Goal: Task Accomplishment & Management: Manage account settings

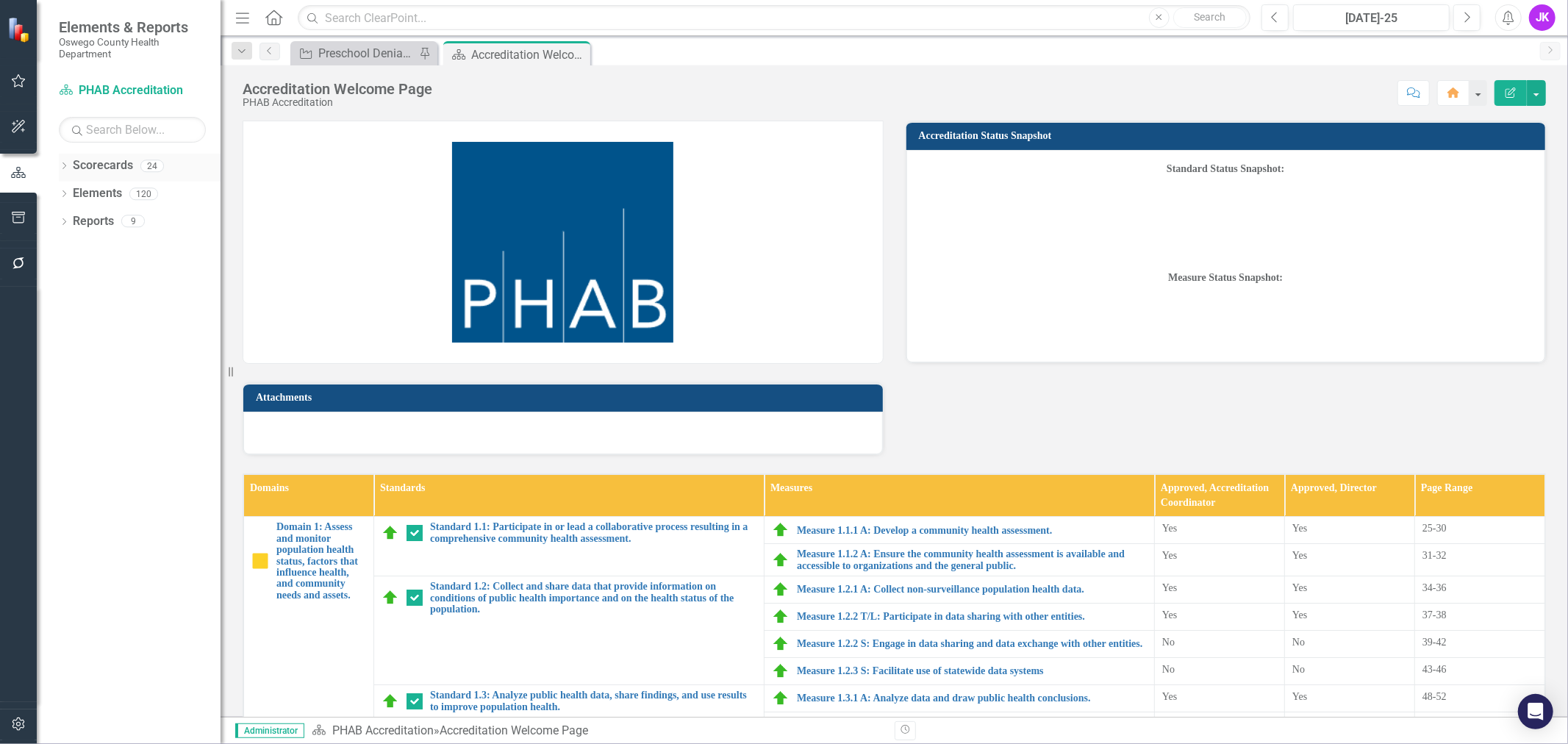
click at [103, 169] on link "Scorecards" at bounding box center [102, 166] width 60 height 17
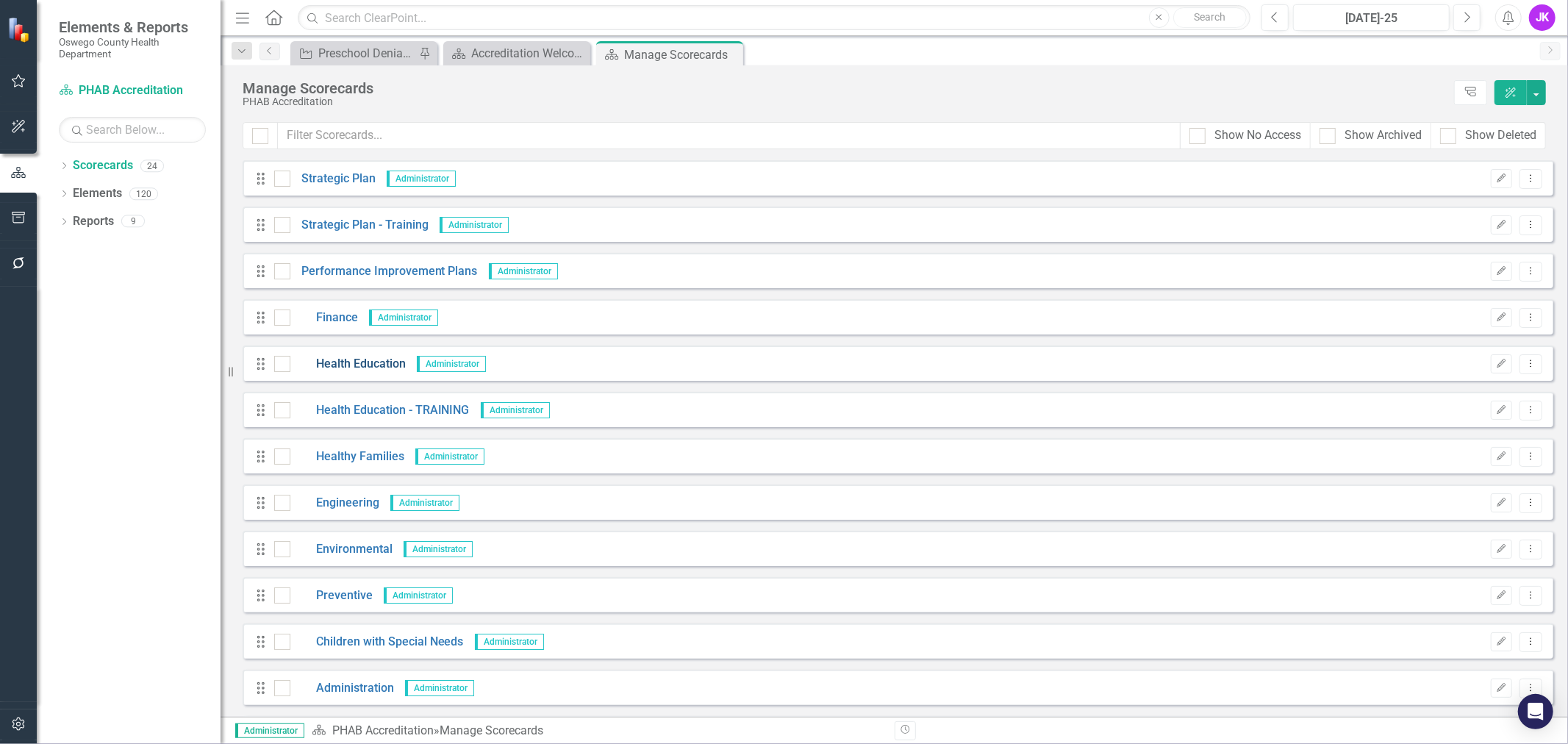
click at [358, 362] on link "Health Education" at bounding box center [348, 365] width 115 height 17
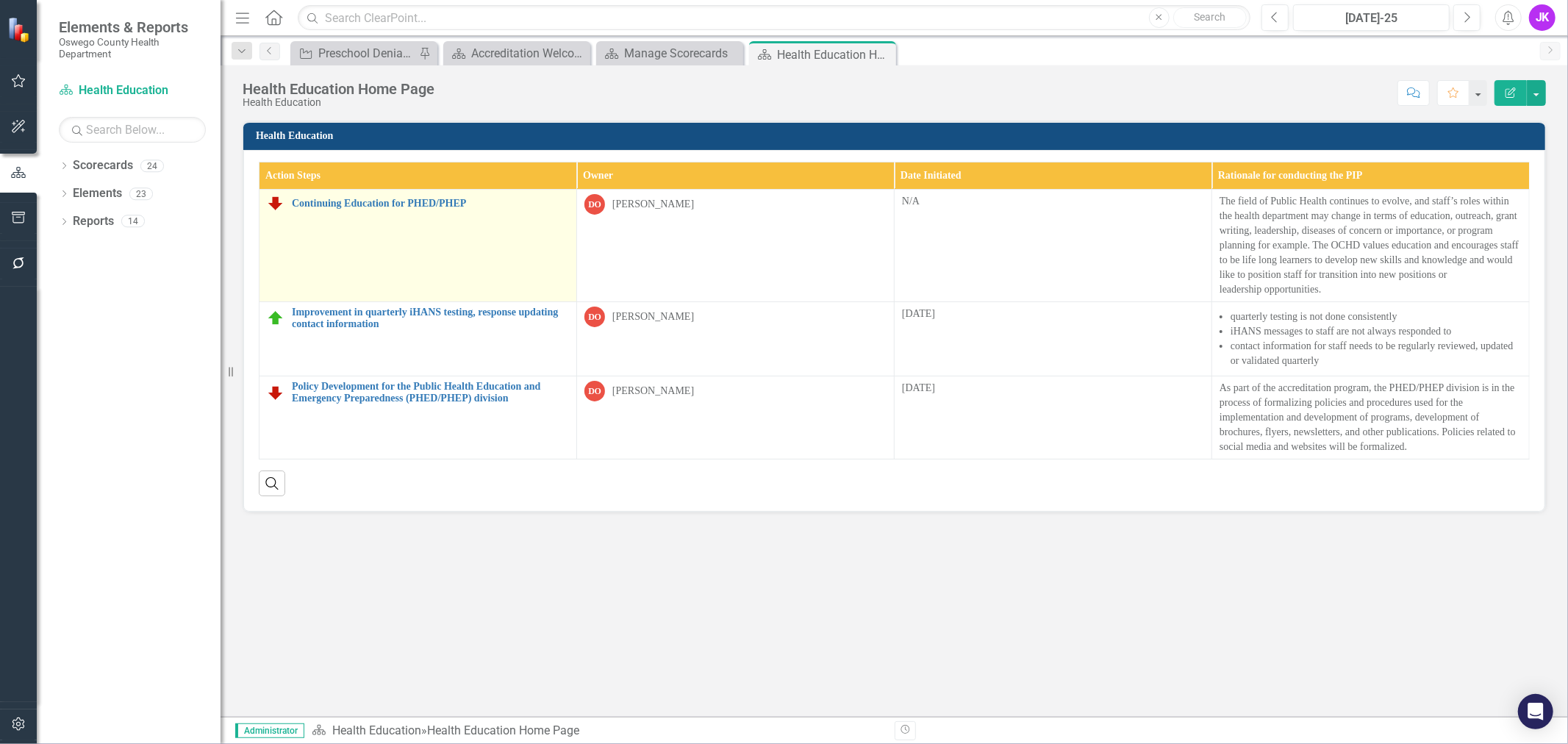
click at [483, 246] on td "Continuing Education for PHED/PHEP Link Map View Link Map Edit Edit Action Step…" at bounding box center [418, 245] width 317 height 112
click at [407, 198] on link "Continuing Education for PHED/PHEP" at bounding box center [431, 203] width 277 height 11
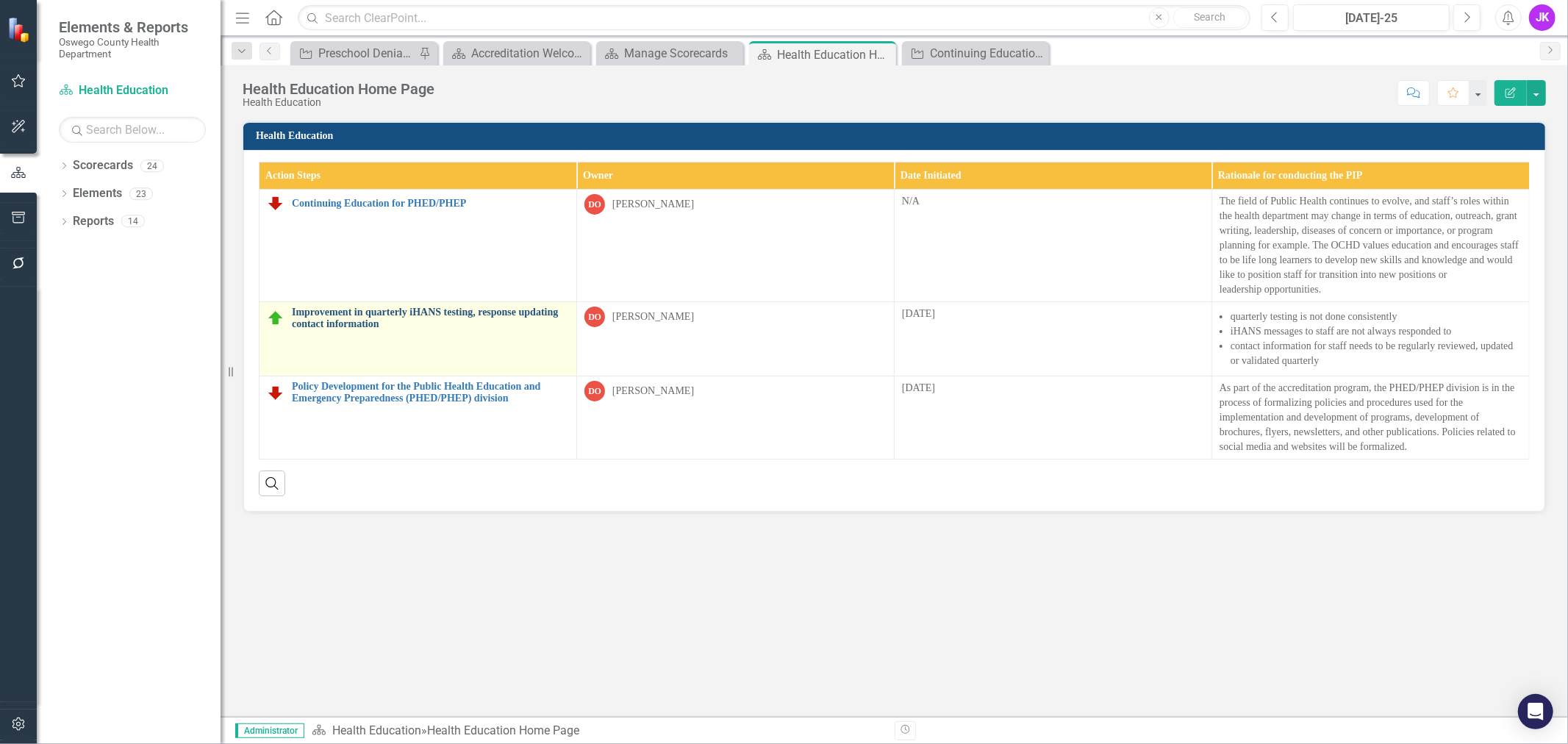
click at [344, 310] on link "Improvement in quarterly iHANS testing, response updating contact information" at bounding box center [431, 317] width 277 height 23
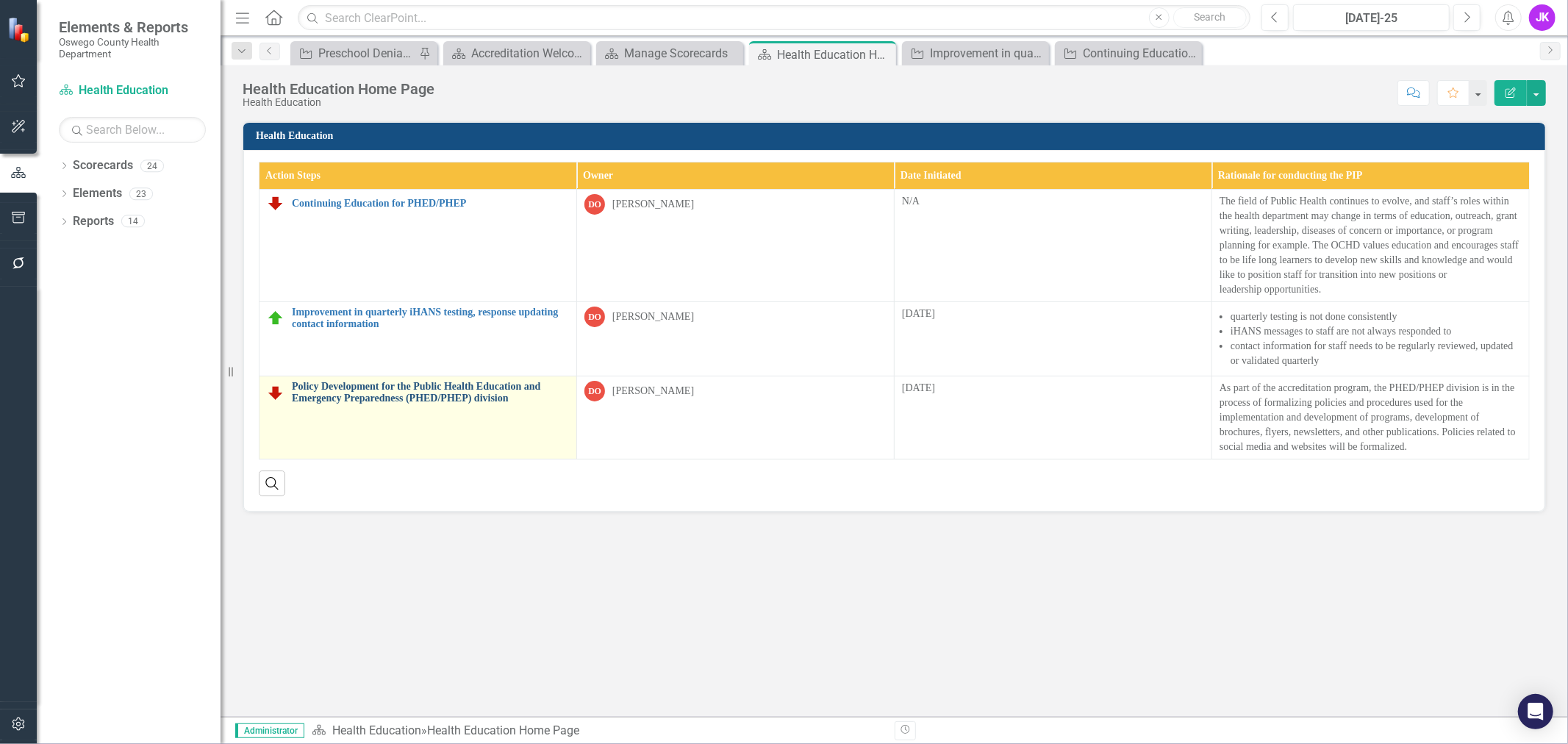
click at [475, 383] on link "Policy Development for the Public Health Education and Emergency Preparedness (…" at bounding box center [431, 391] width 277 height 23
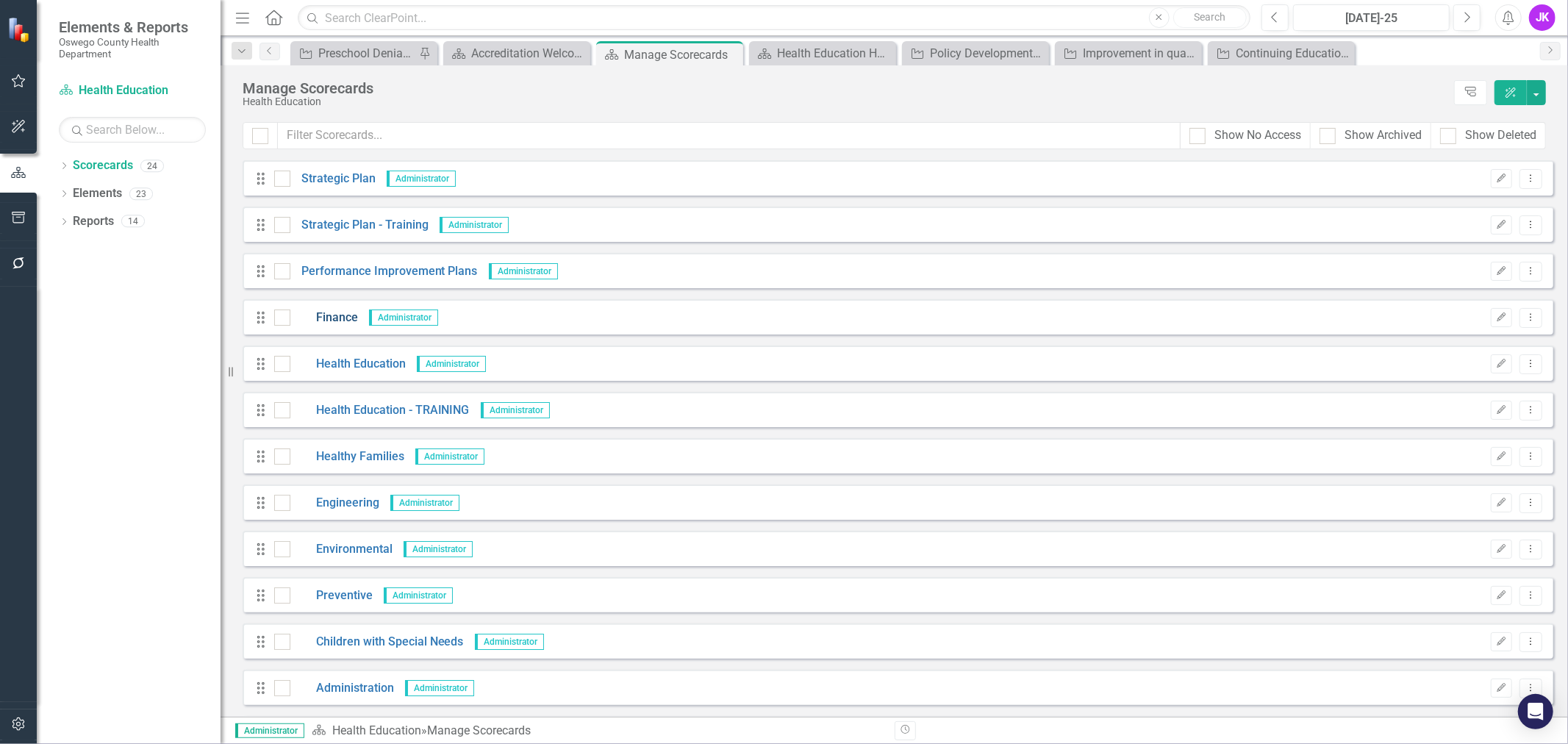
click at [342, 312] on link "Finance" at bounding box center [324, 318] width 68 height 17
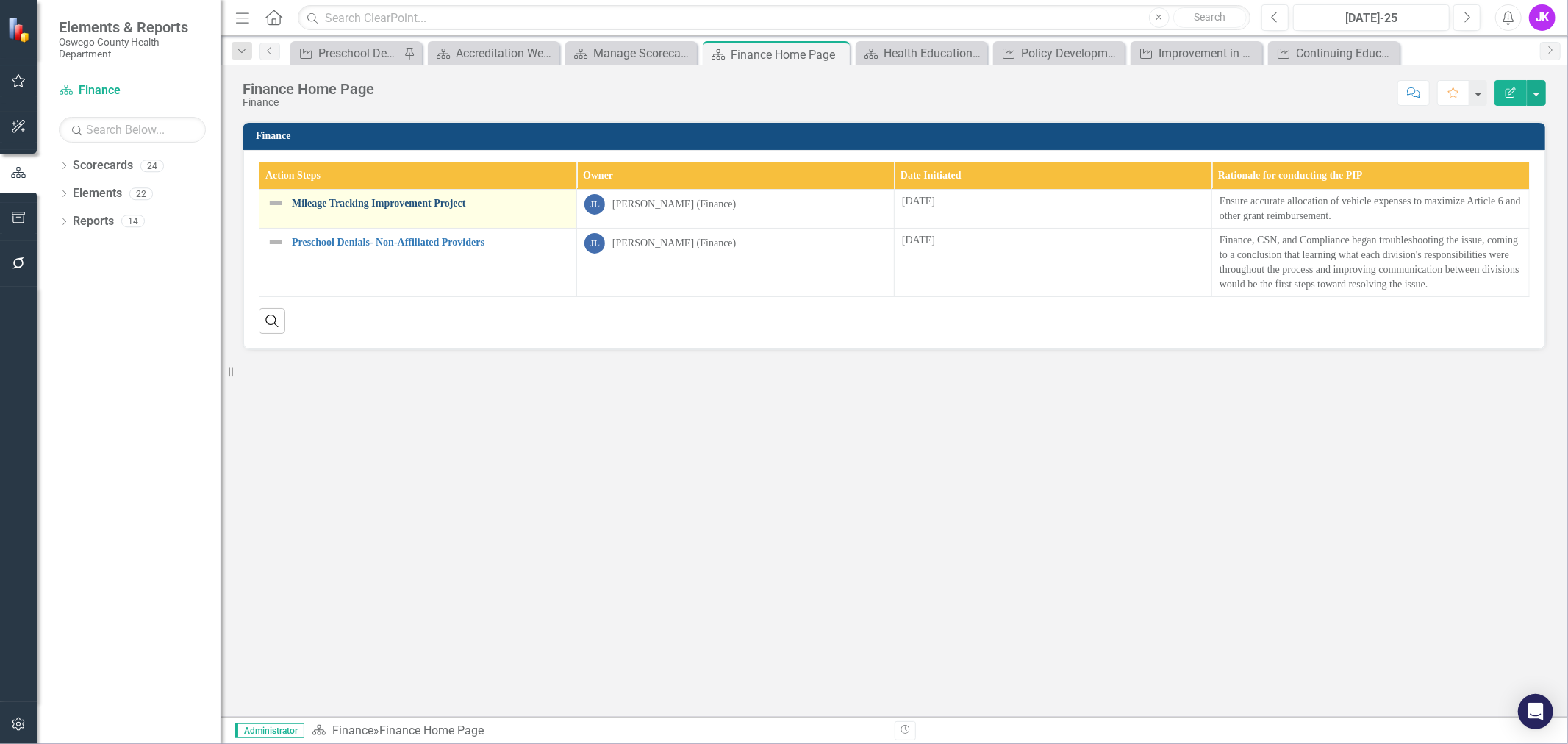
click at [427, 200] on link "Mileage Tracking Improvement Project" at bounding box center [431, 203] width 277 height 11
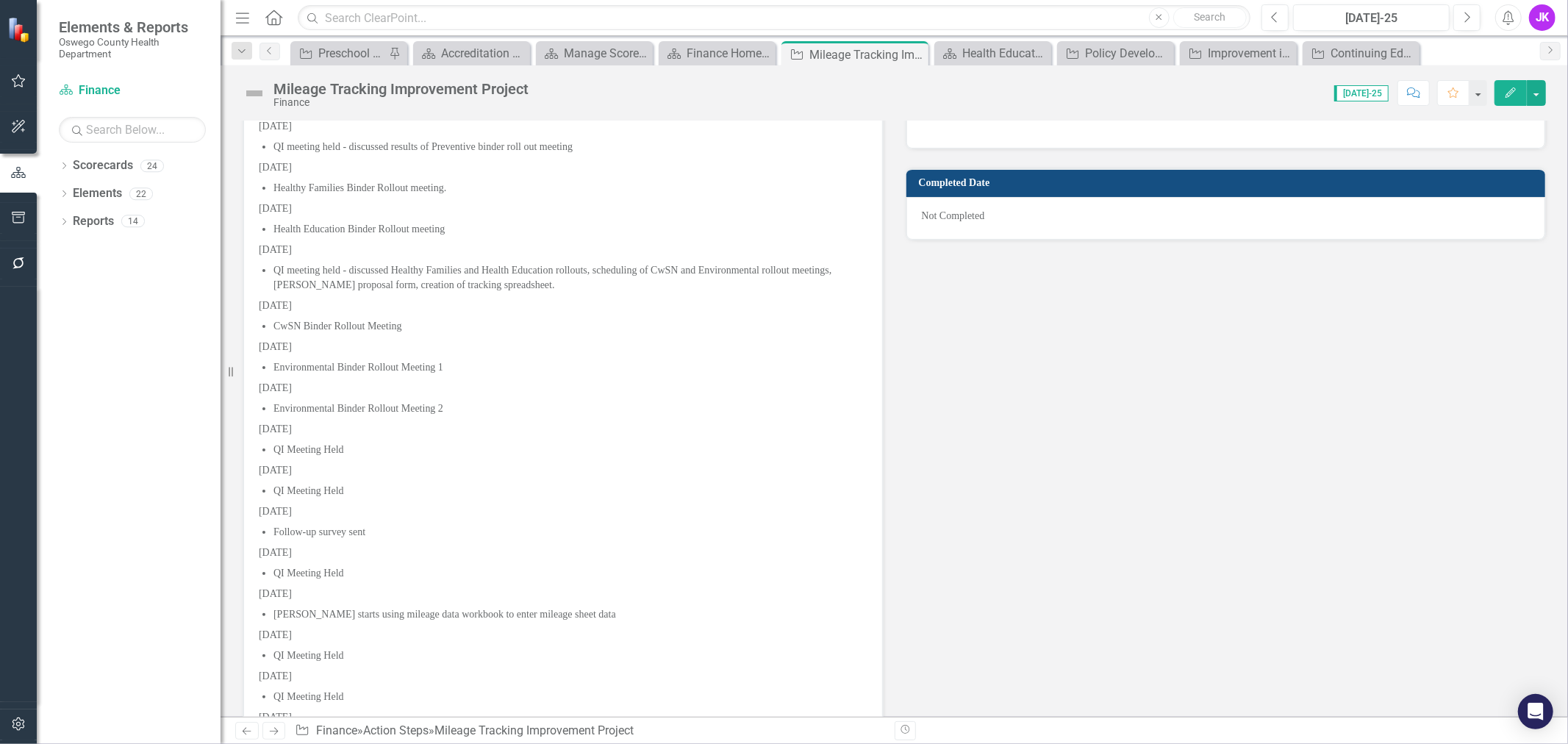
scroll to position [1143, 0]
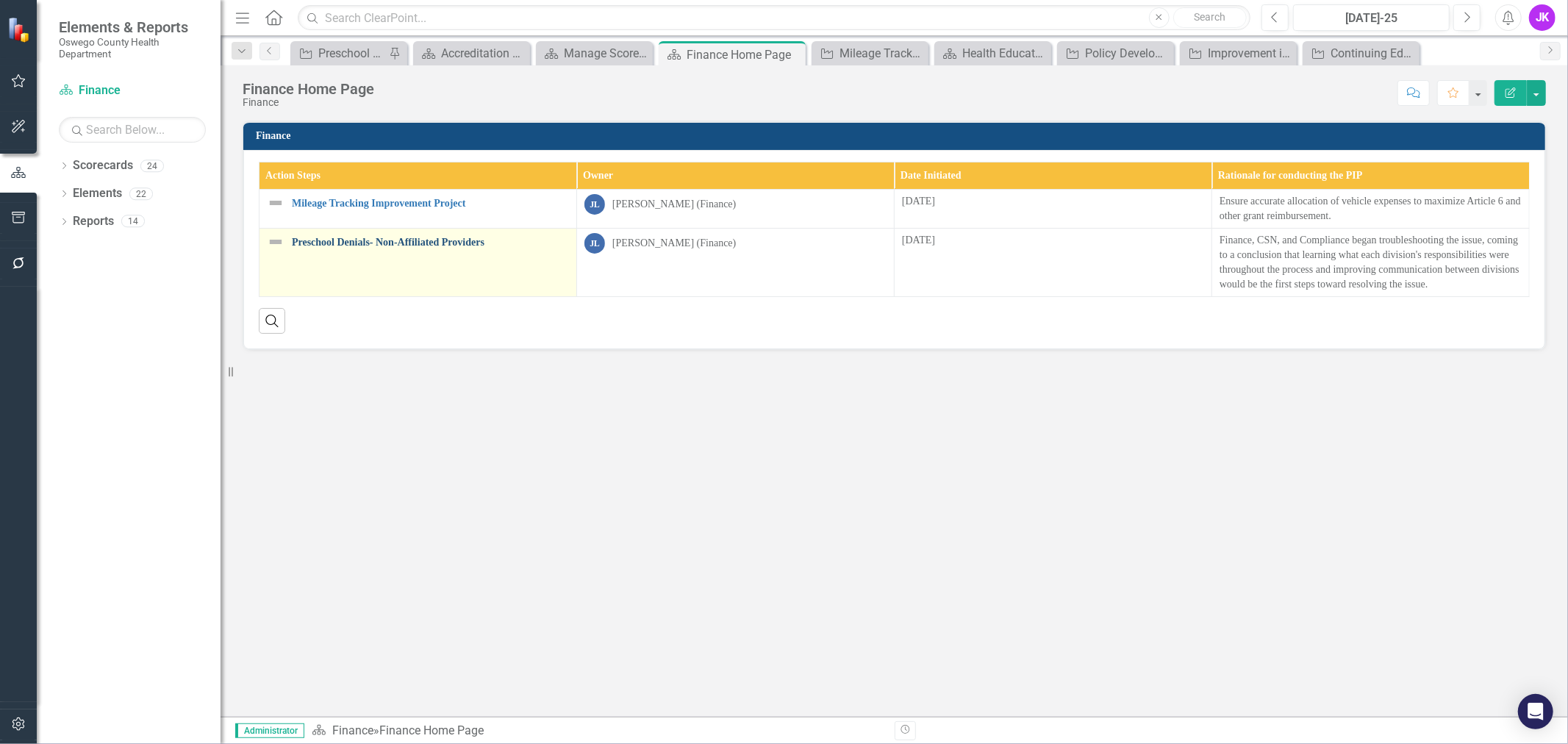
click at [360, 237] on link "Preschool Denials- Non-Affiliated Providers" at bounding box center [431, 242] width 277 height 11
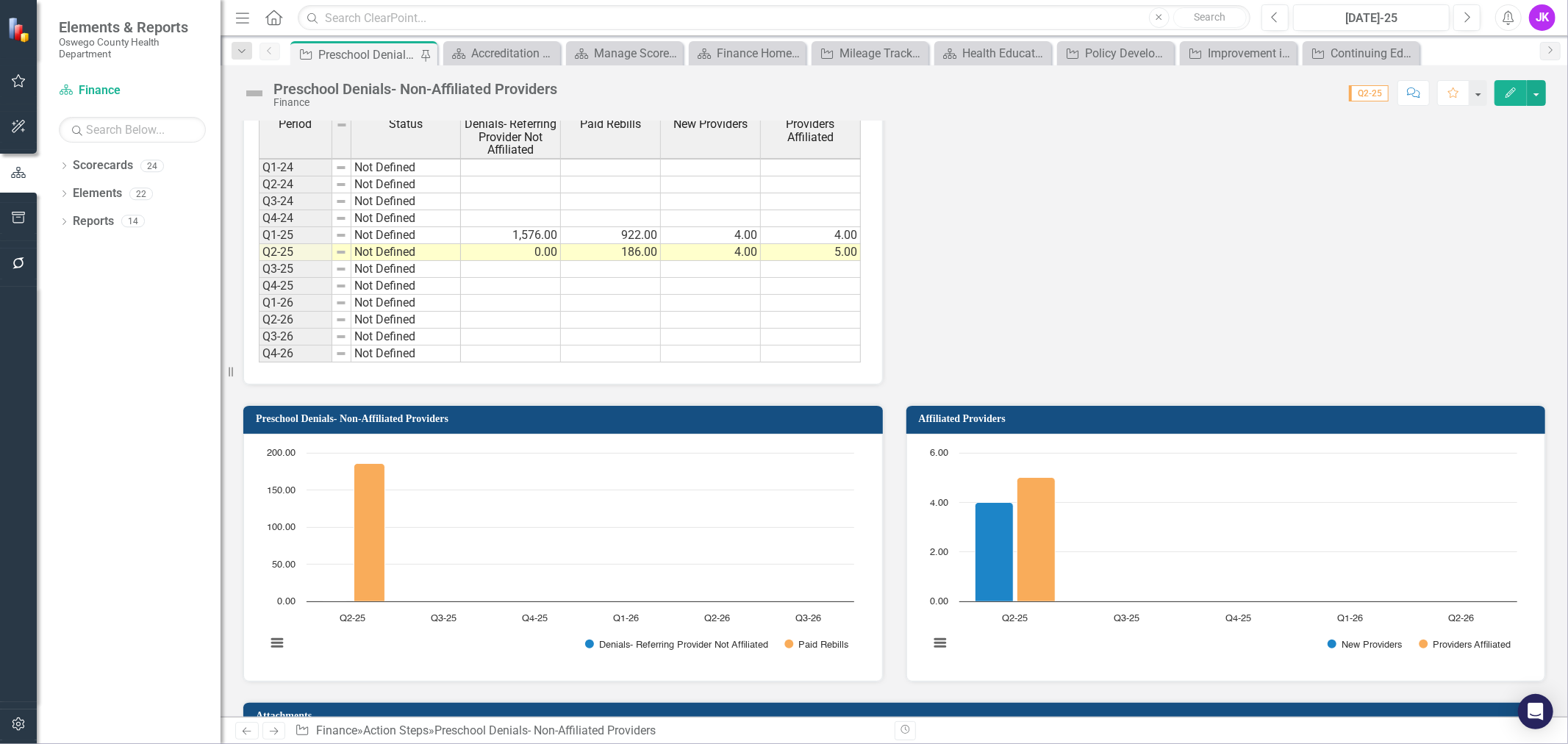
scroll to position [1143, 0]
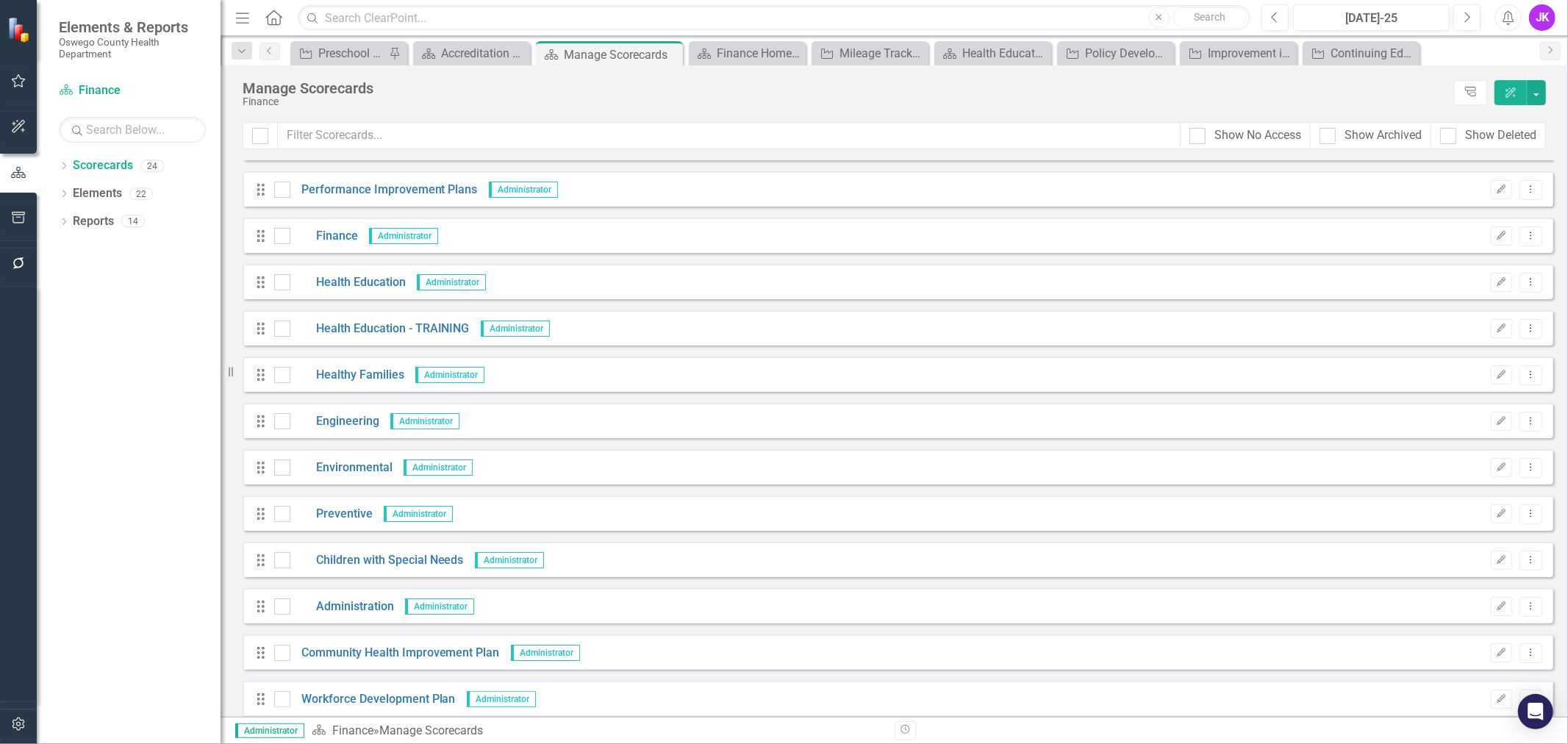
scroll to position [163, 0]
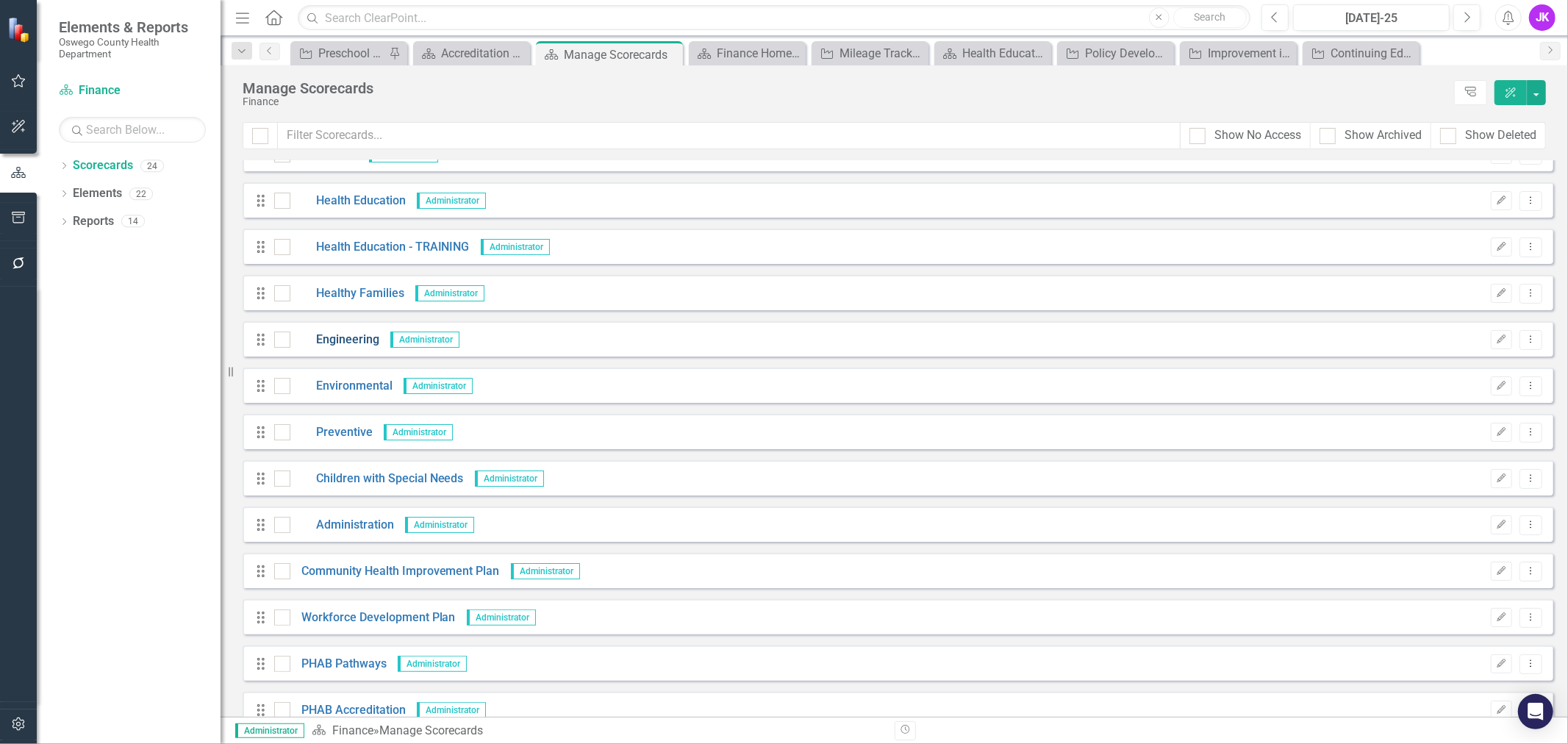
click at [350, 337] on link "Engineering" at bounding box center [335, 340] width 89 height 17
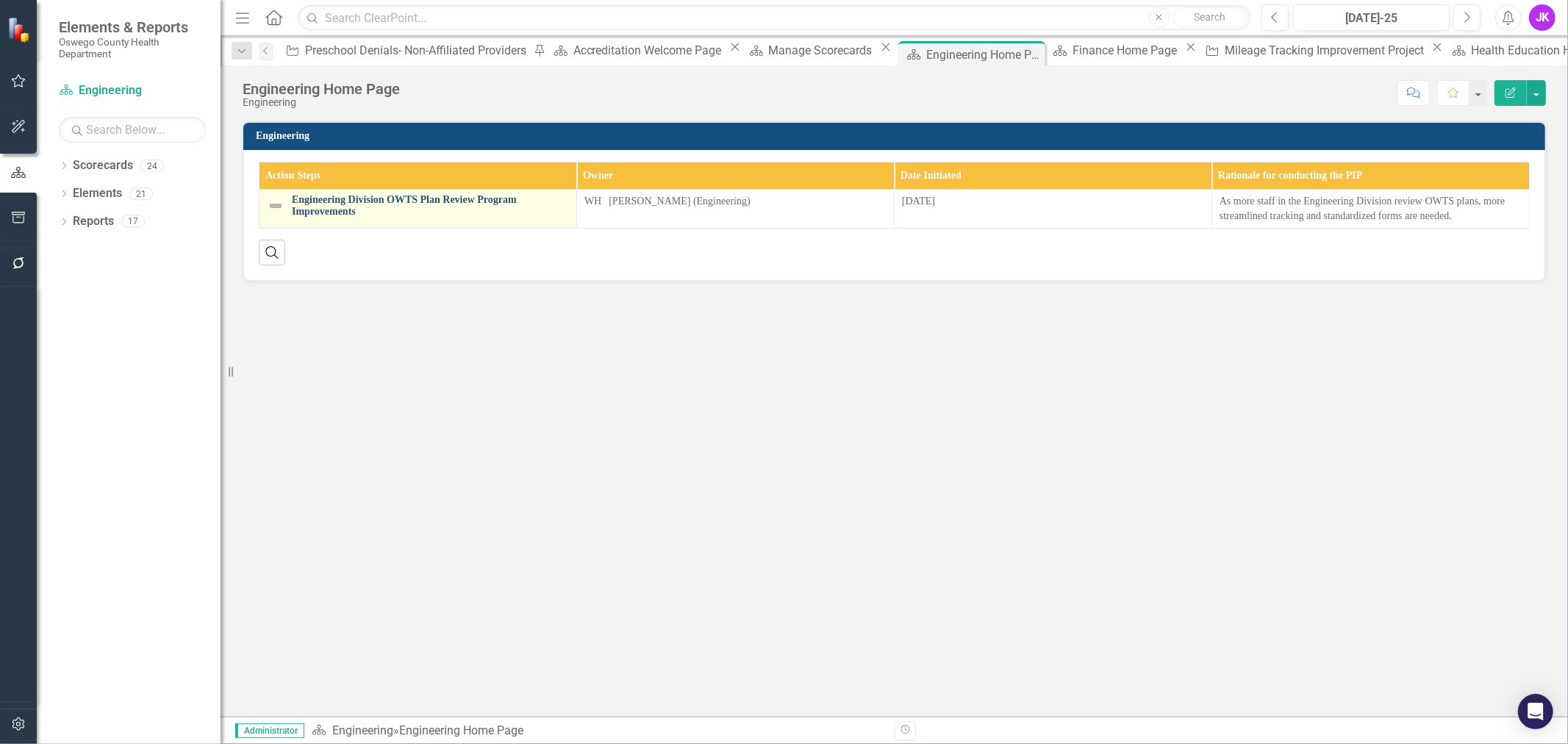
click at [384, 199] on link "Engineering Division OWTS Plan Review Program Improvements" at bounding box center [431, 205] width 277 height 23
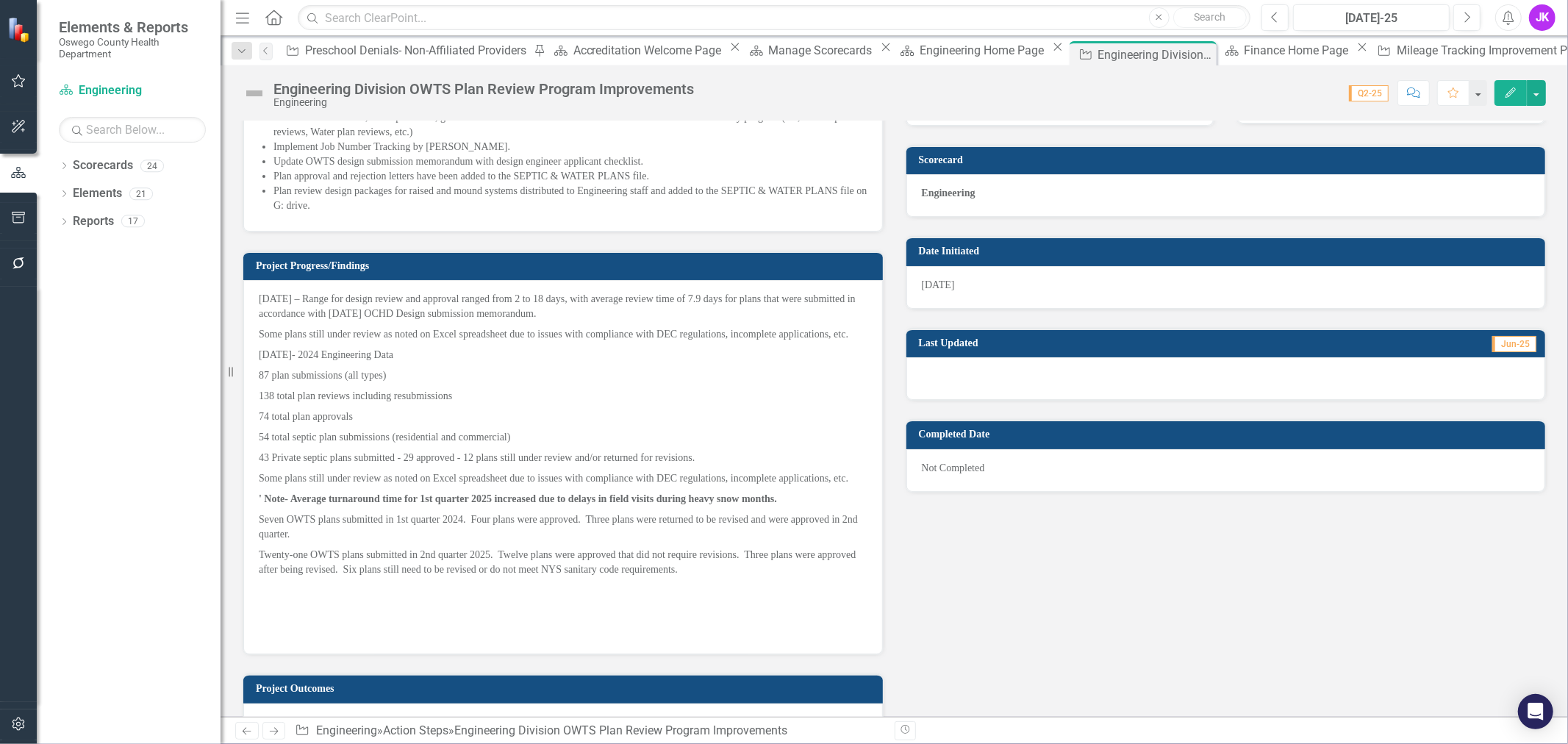
scroll to position [408, 0]
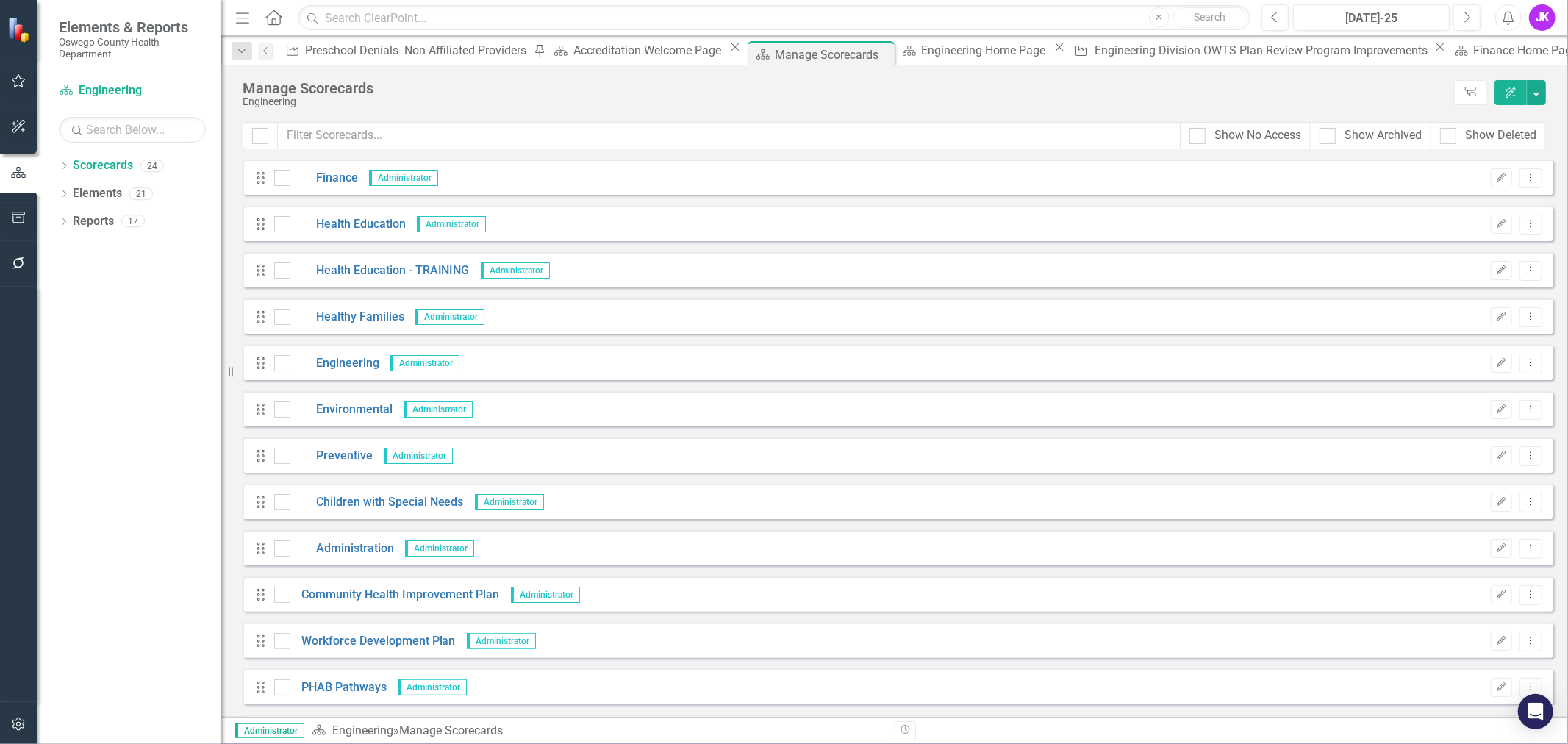
scroll to position [163, 0]
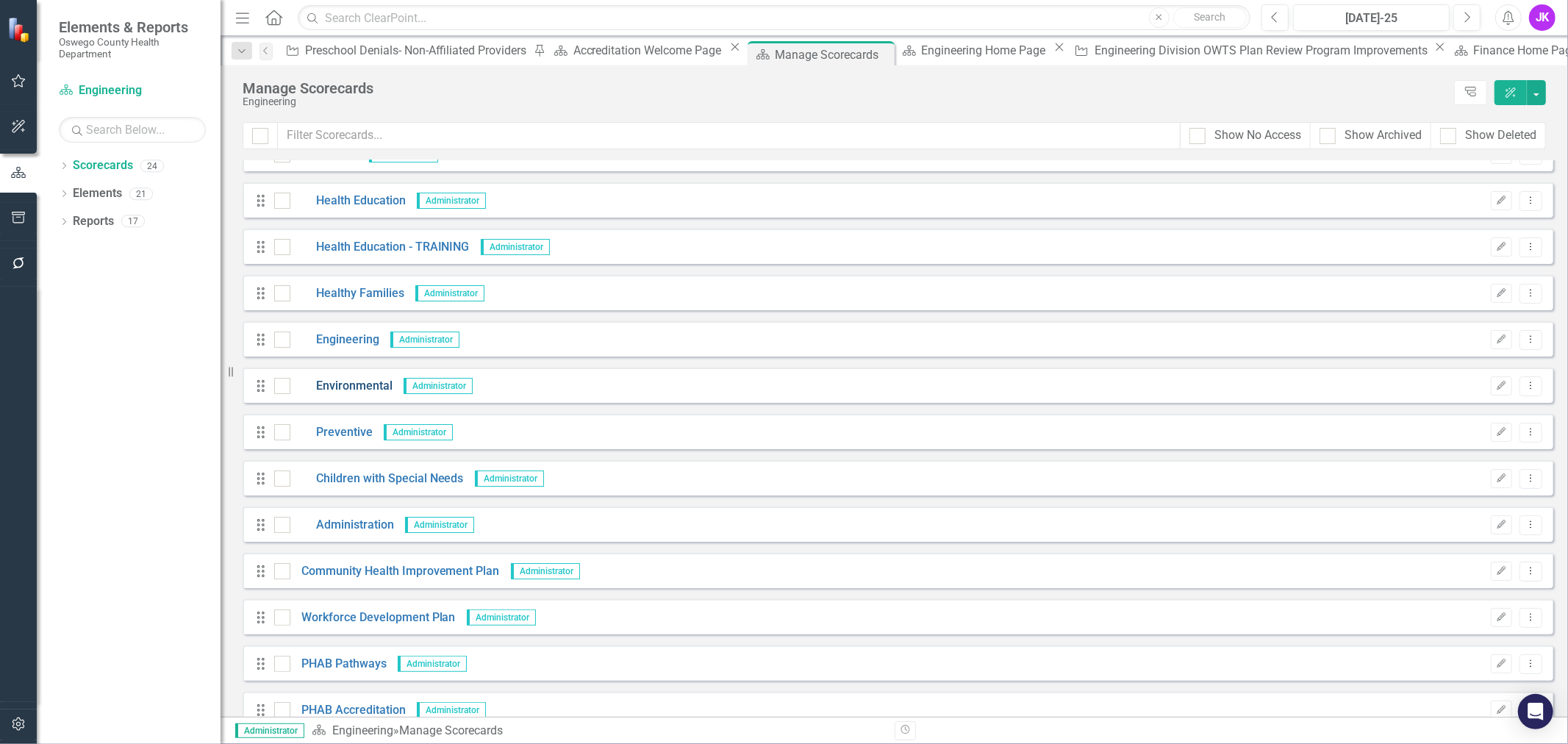
click at [336, 380] on link "Environmental" at bounding box center [341, 386] width 102 height 17
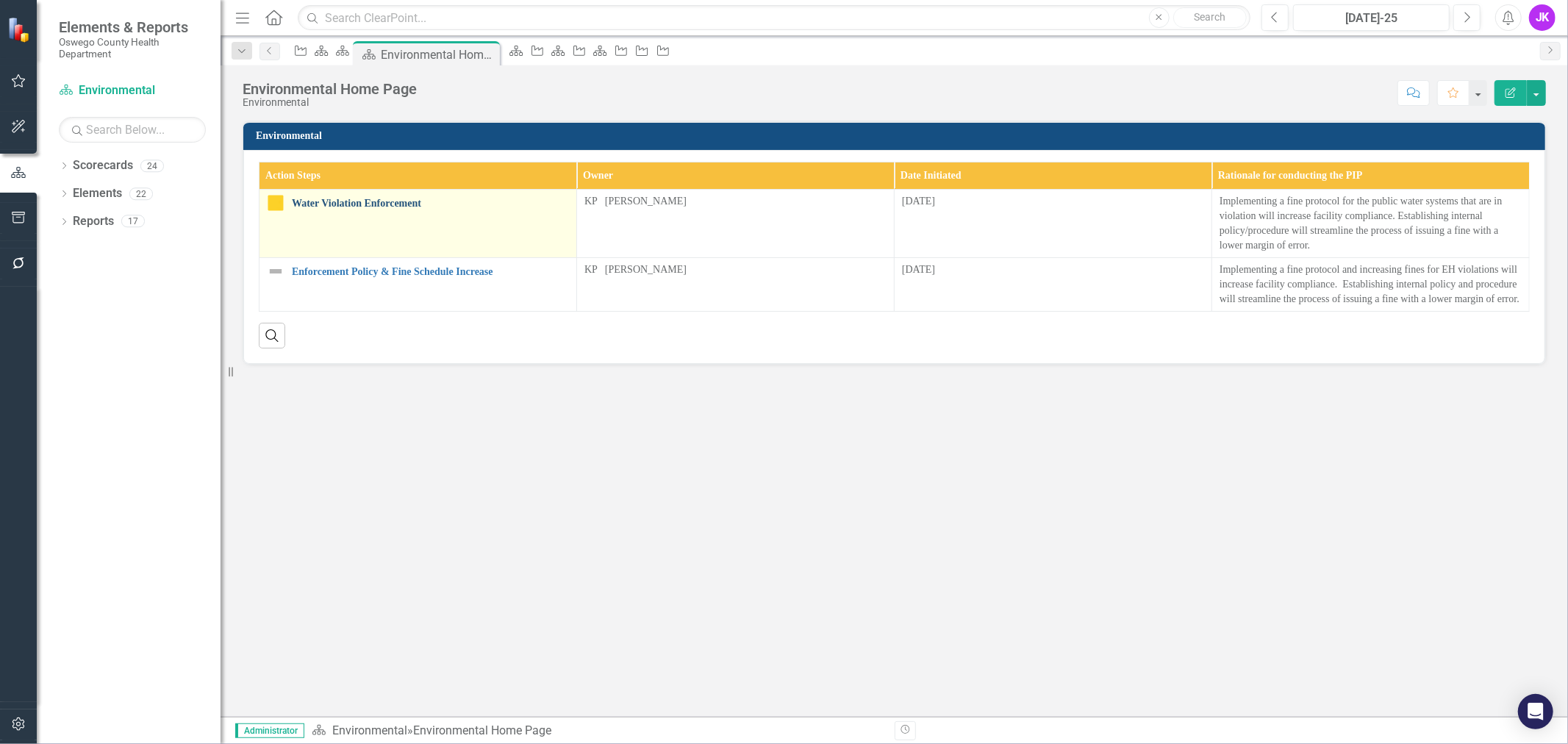
click at [379, 198] on link "Water Violation Enforcement" at bounding box center [431, 203] width 277 height 11
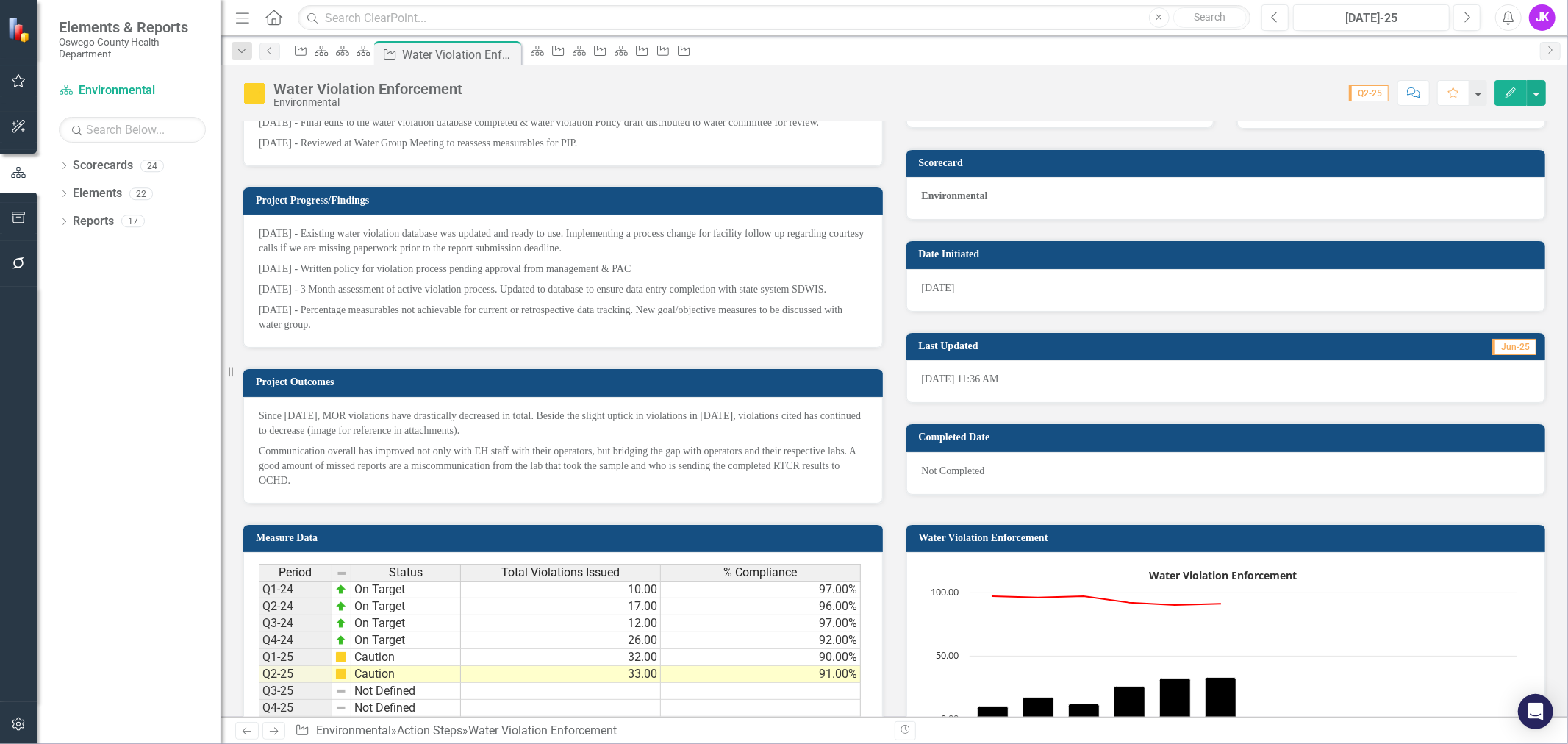
scroll to position [502, 0]
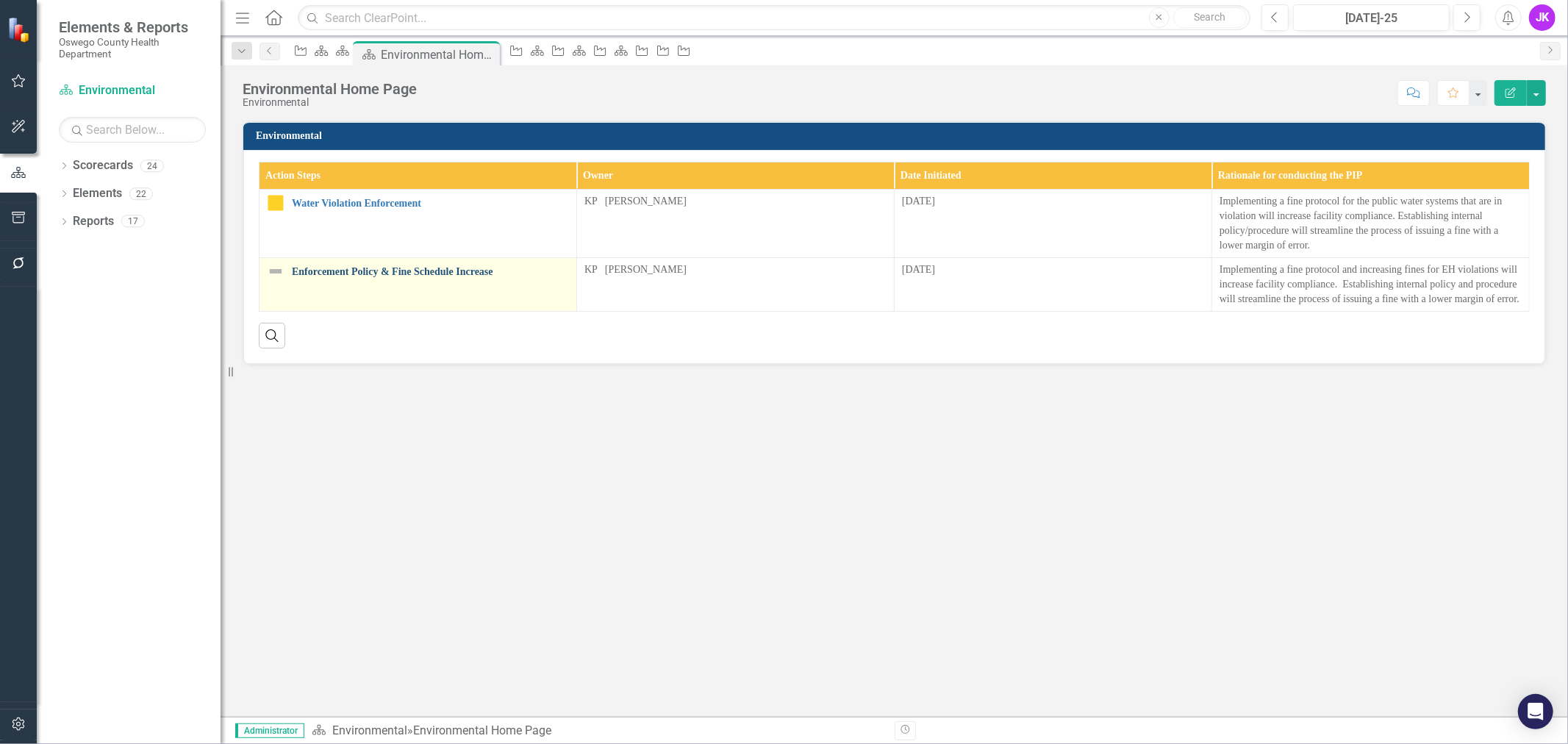
click at [378, 271] on link "Enforcement Policy & Fine Schedule Increase" at bounding box center [431, 272] width 277 height 11
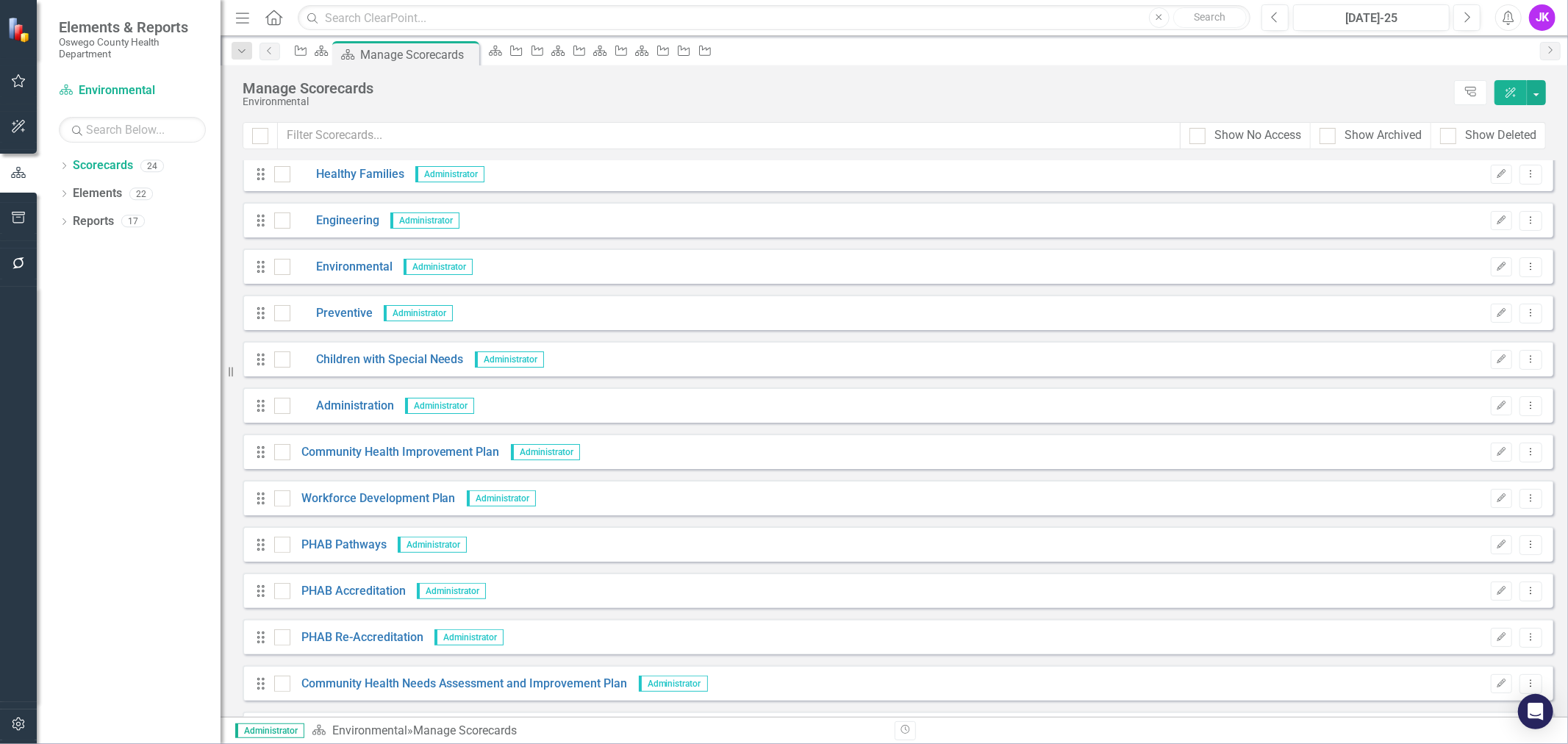
scroll to position [327, 0]
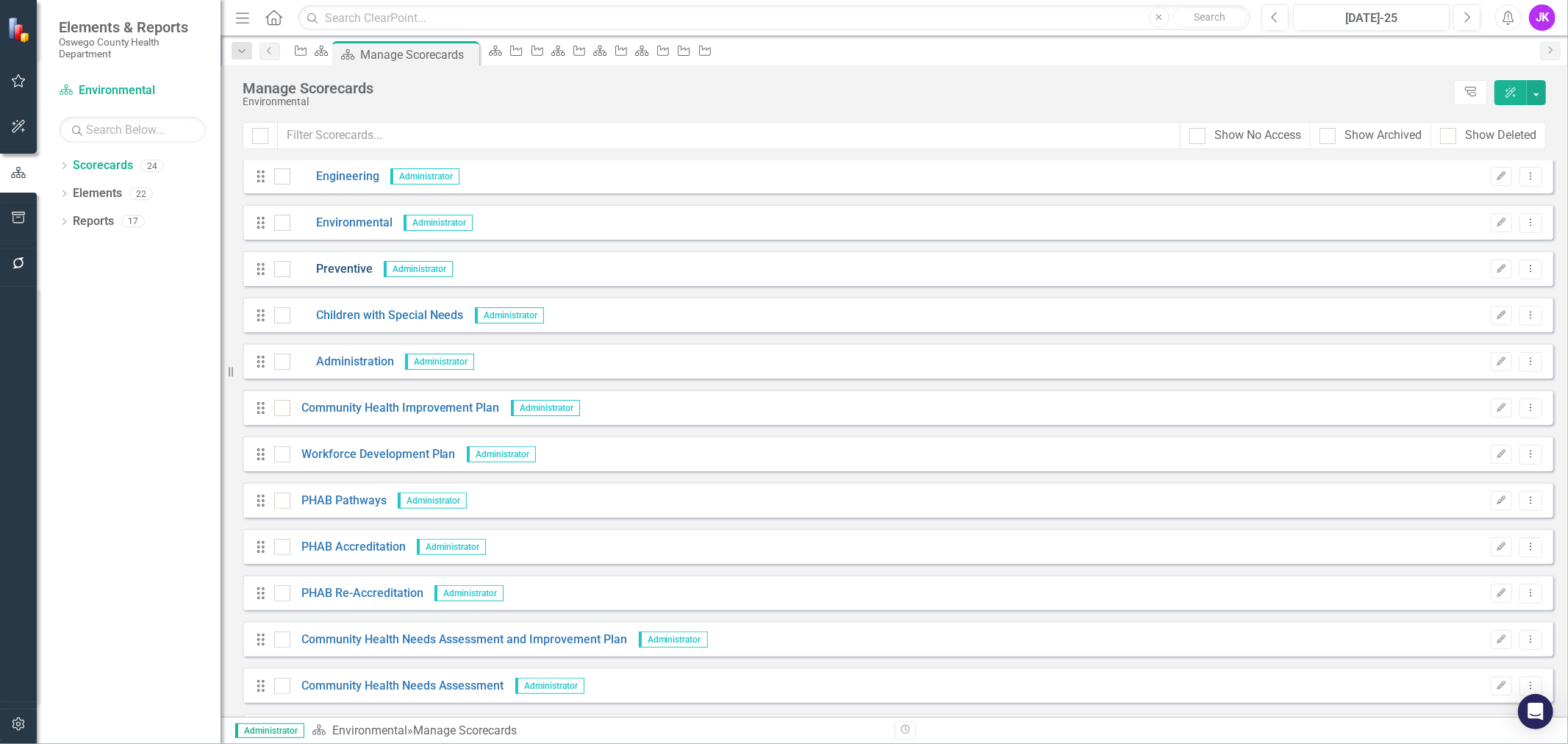
click at [341, 267] on link "Preventive" at bounding box center [331, 269] width 83 height 17
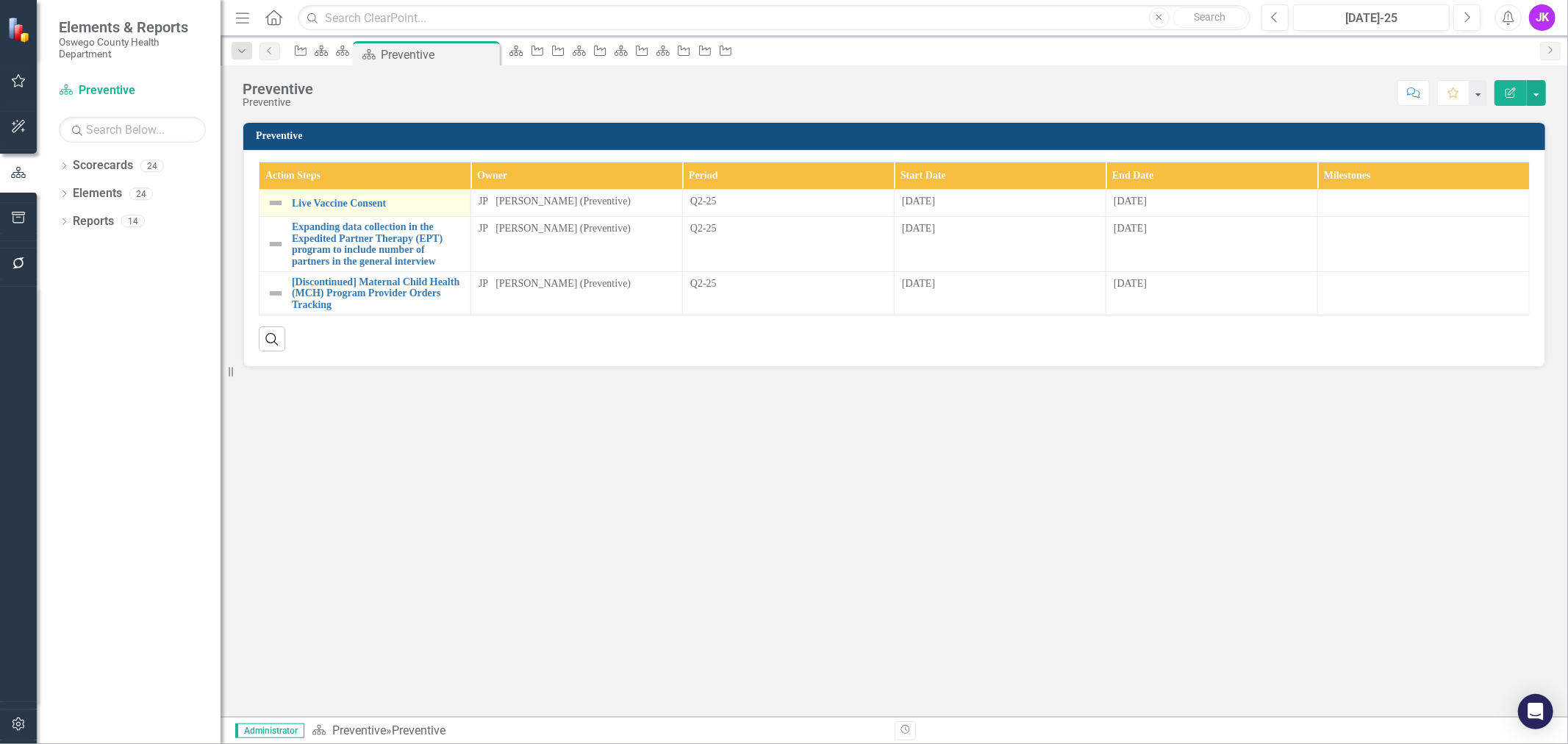
click at [350, 195] on div "Live Vaccine Consent" at bounding box center [366, 202] width 197 height 18
click at [351, 203] on link "Live Vaccine Consent" at bounding box center [378, 203] width 172 height 11
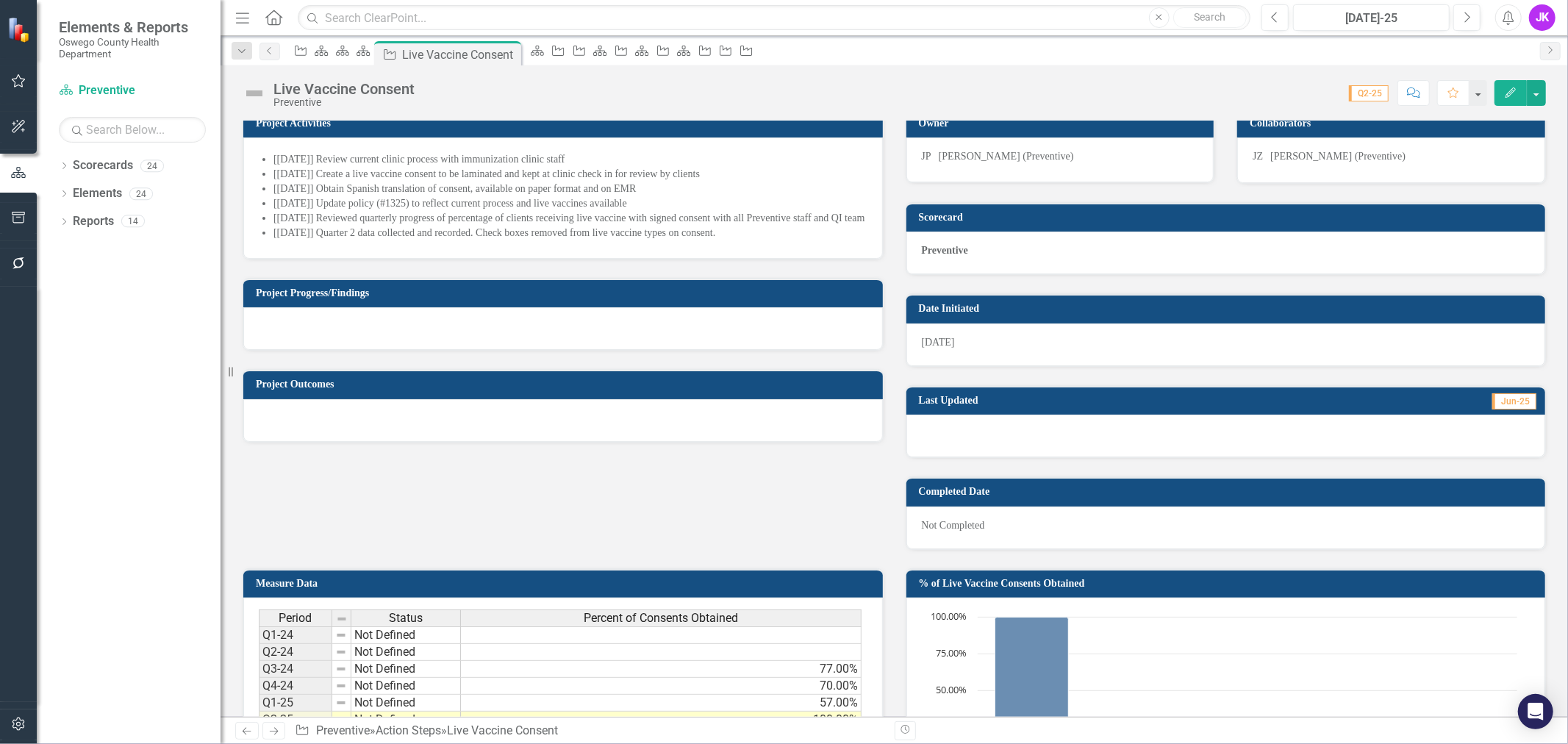
scroll to position [460, 0]
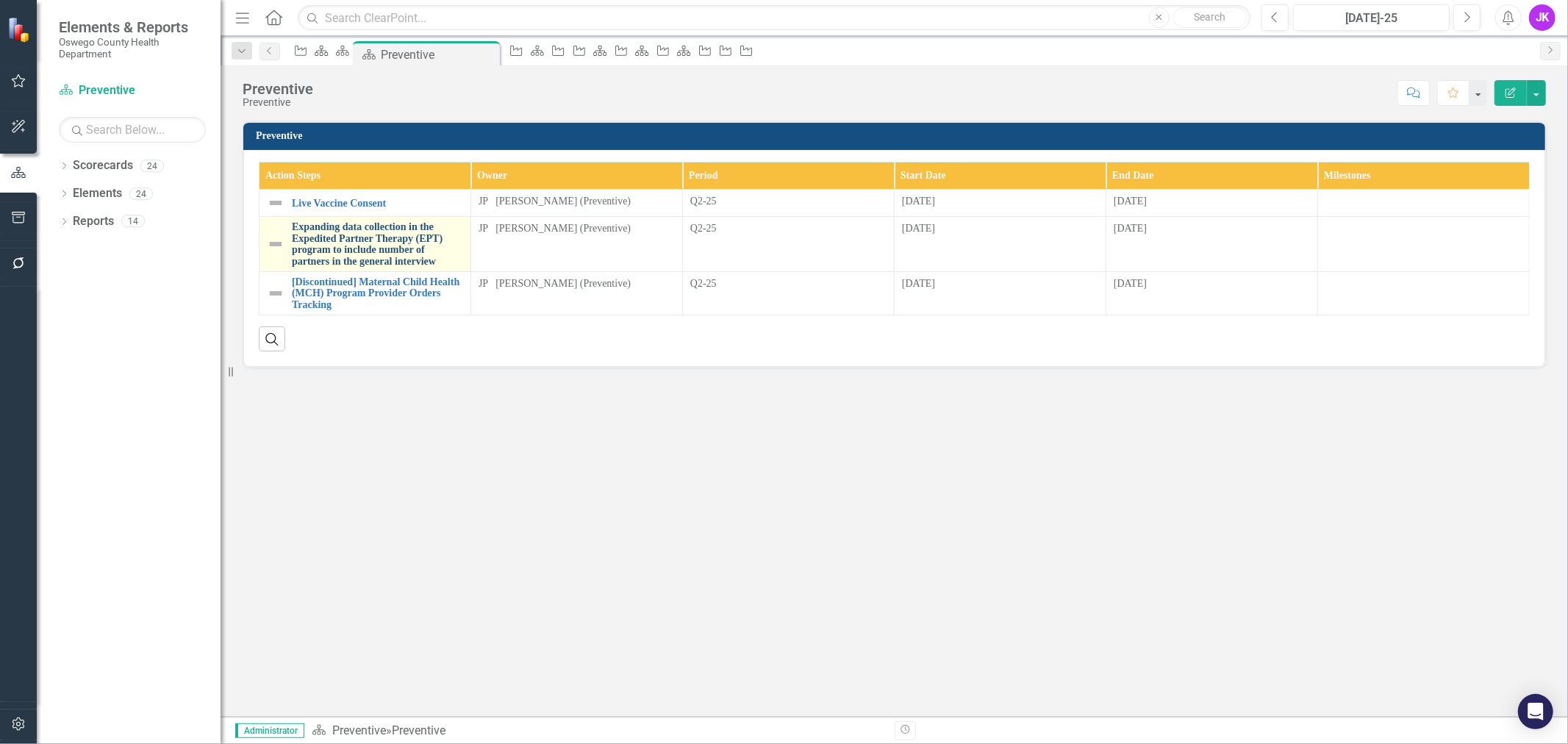
click at [359, 244] on link "Expanding data collection in the Expedited Partner Therapy (EPT) program to inc…" at bounding box center [378, 244] width 172 height 45
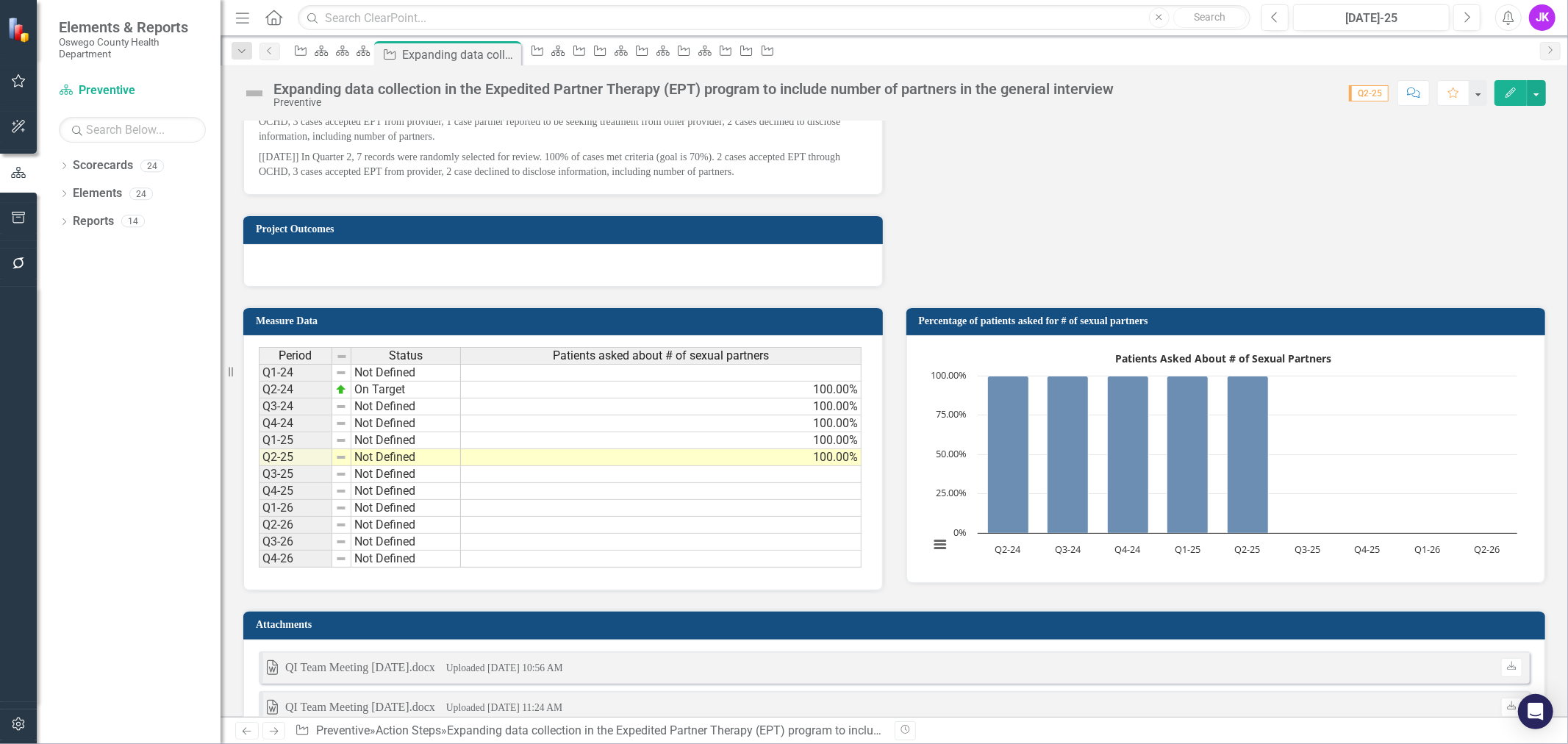
scroll to position [980, 0]
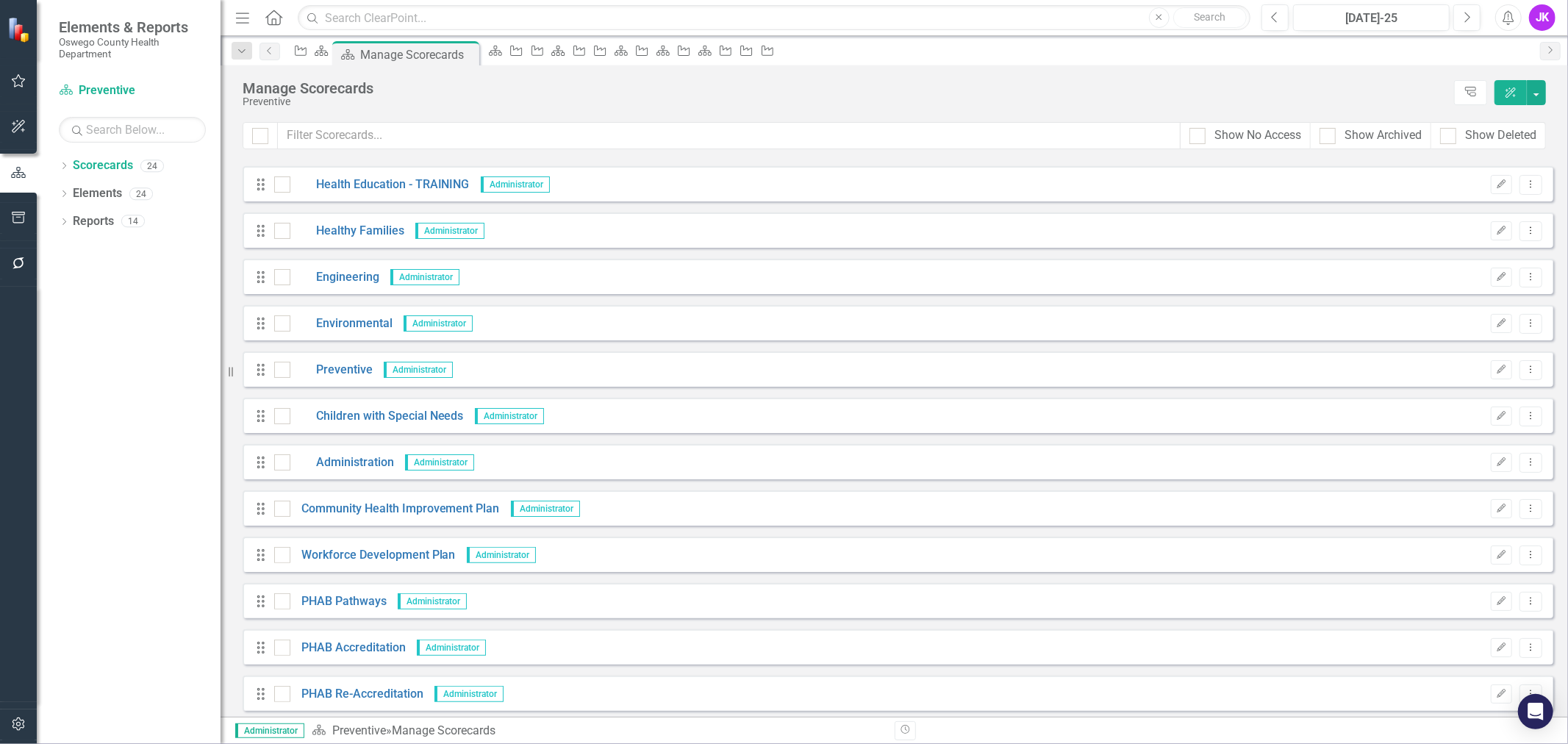
scroll to position [245, 0]
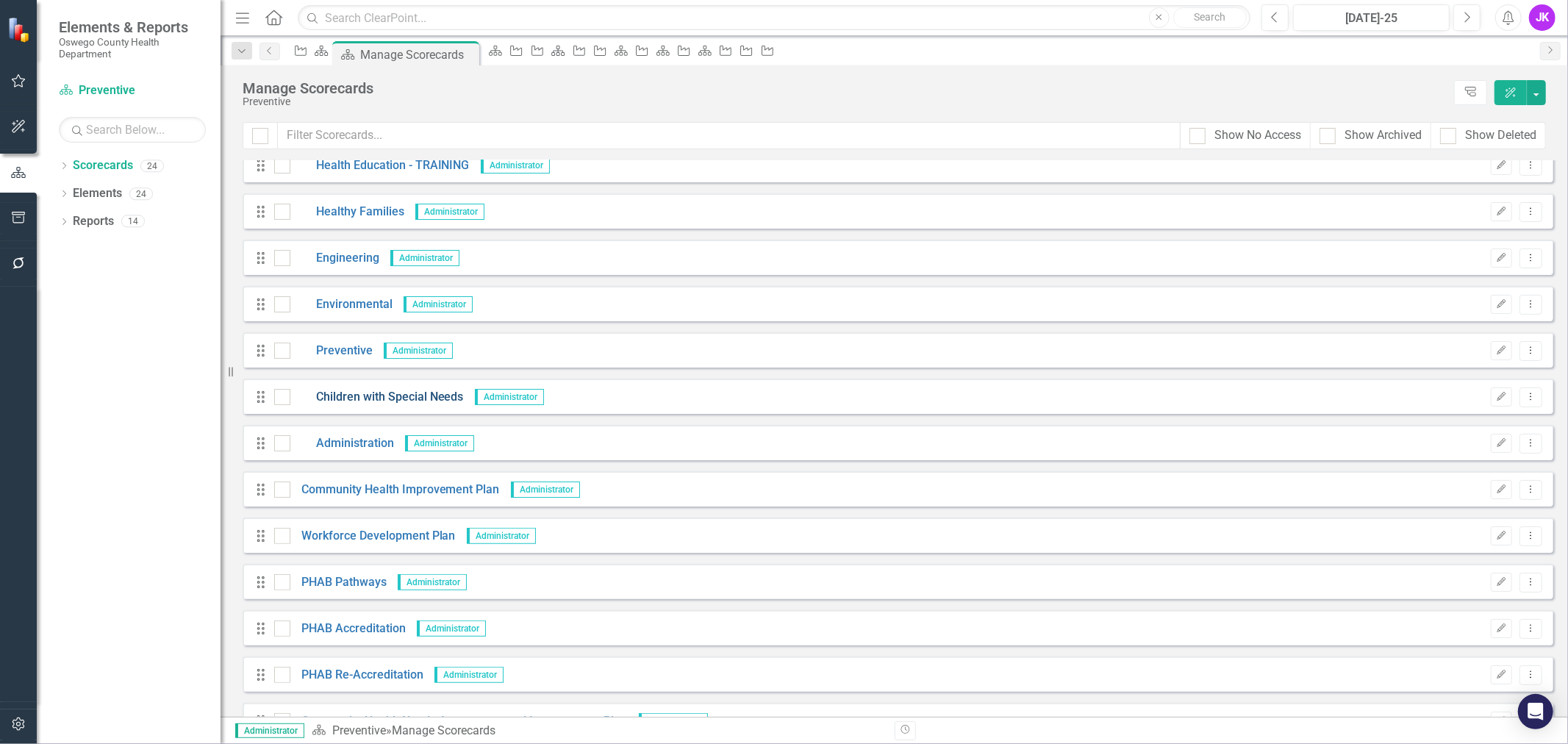
click at [405, 393] on link "Children with Special Needs" at bounding box center [377, 397] width 174 height 17
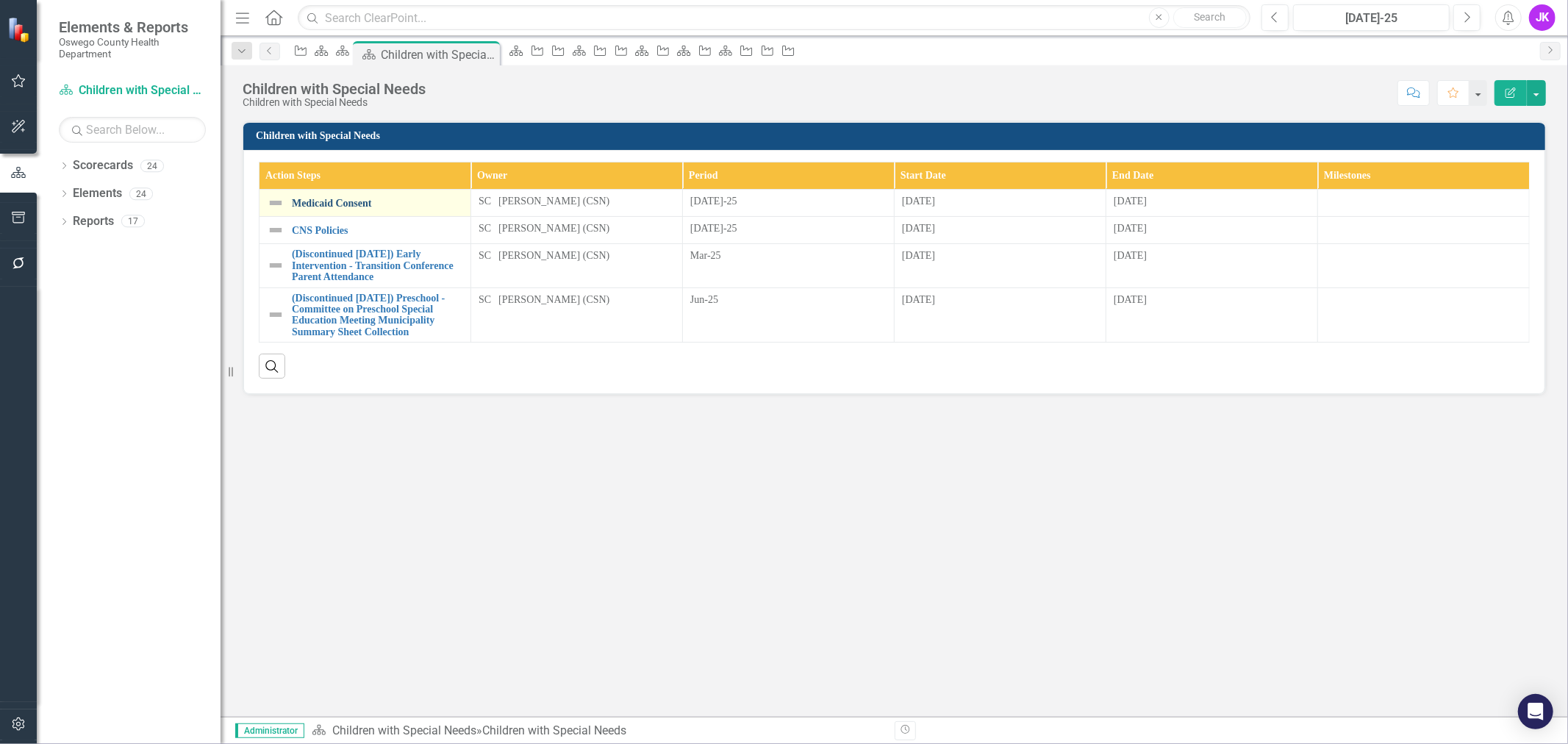
click at [352, 198] on link "Medicaid Consent" at bounding box center [378, 203] width 172 height 11
click at [324, 232] on link "CNS Policies" at bounding box center [378, 230] width 172 height 11
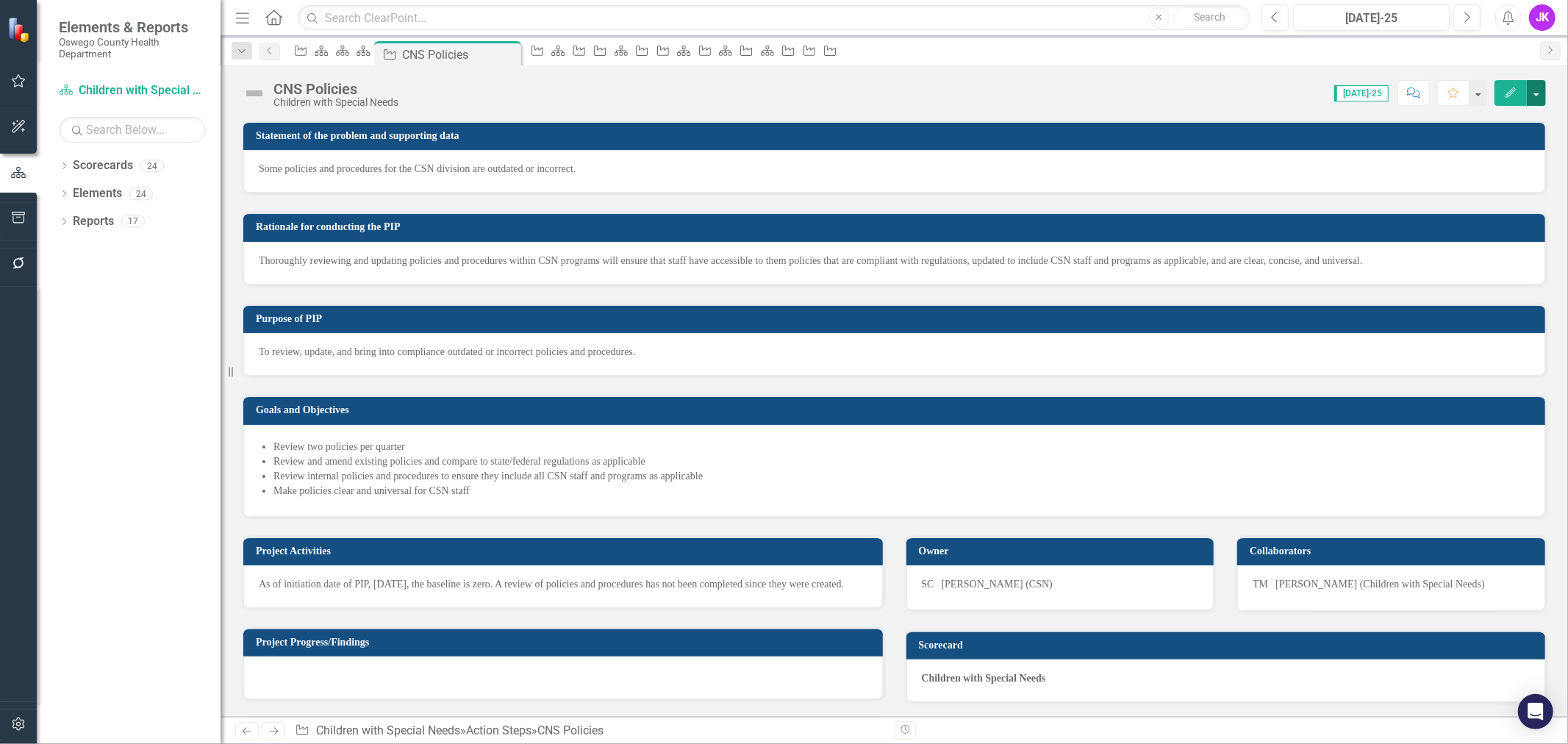
click at [1532, 93] on button "button" at bounding box center [1536, 93] width 19 height 26
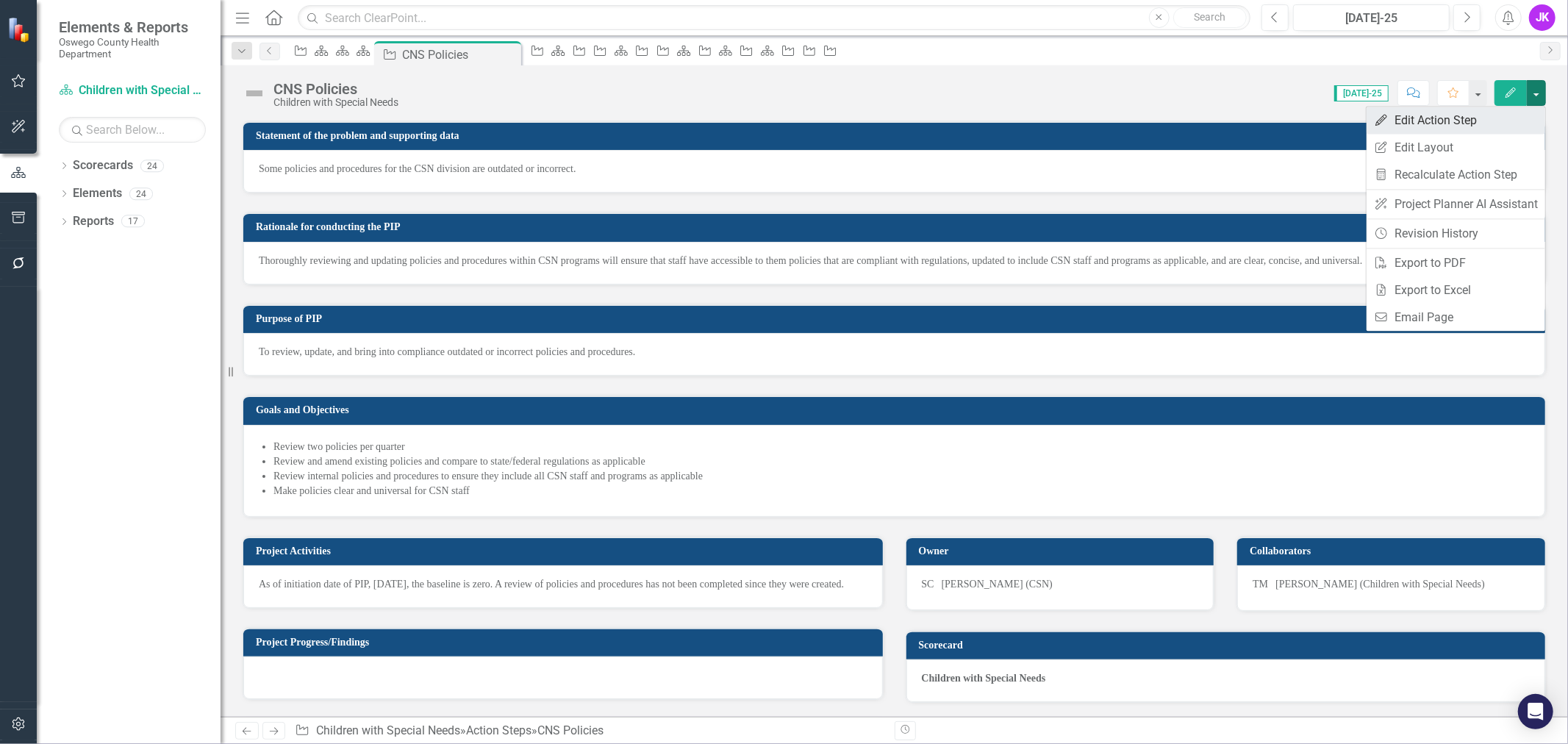
click at [1453, 119] on link "Edit Edit Action Step" at bounding box center [1456, 120] width 179 height 27
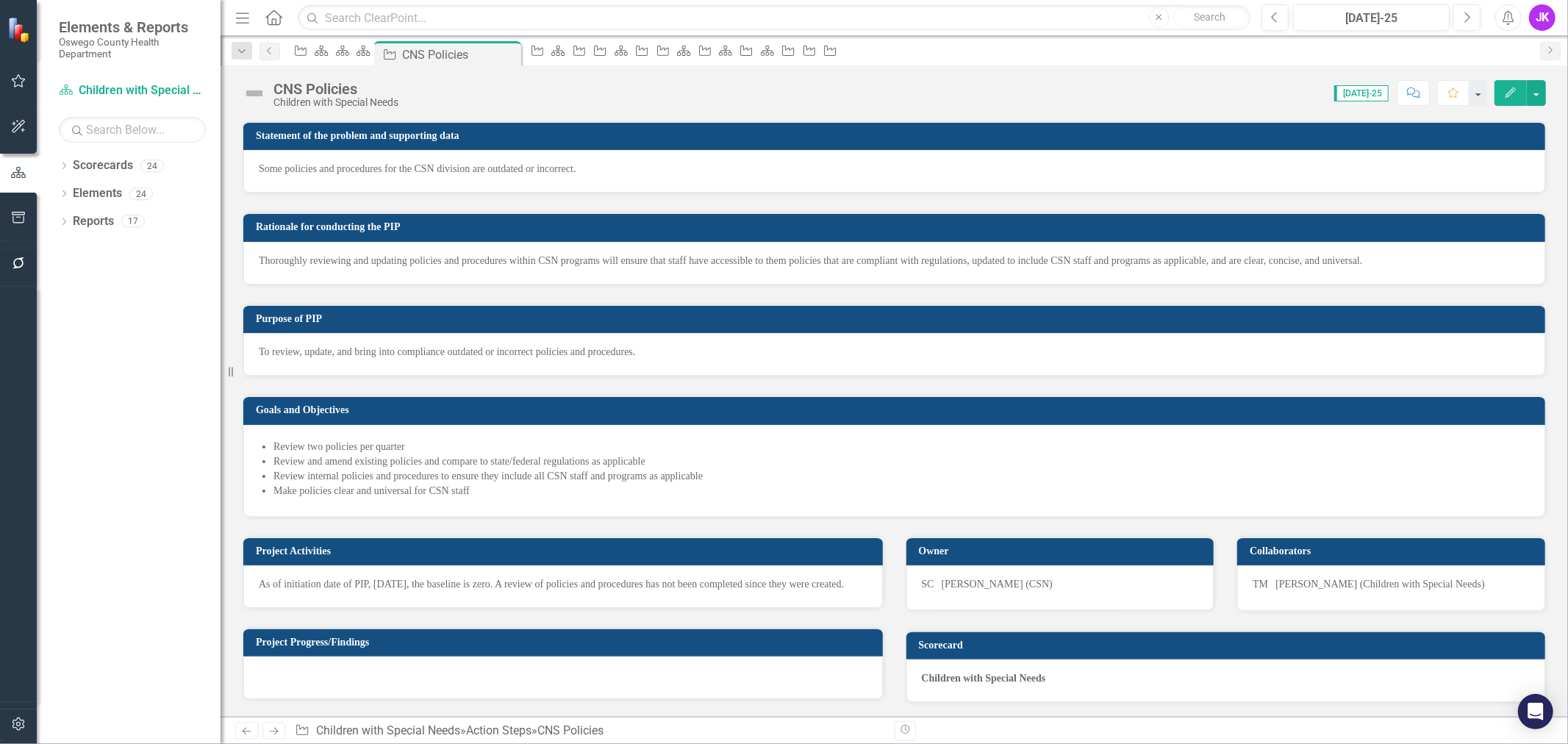
click at [1508, 93] on icon "button" at bounding box center [1510, 92] width 10 height 10
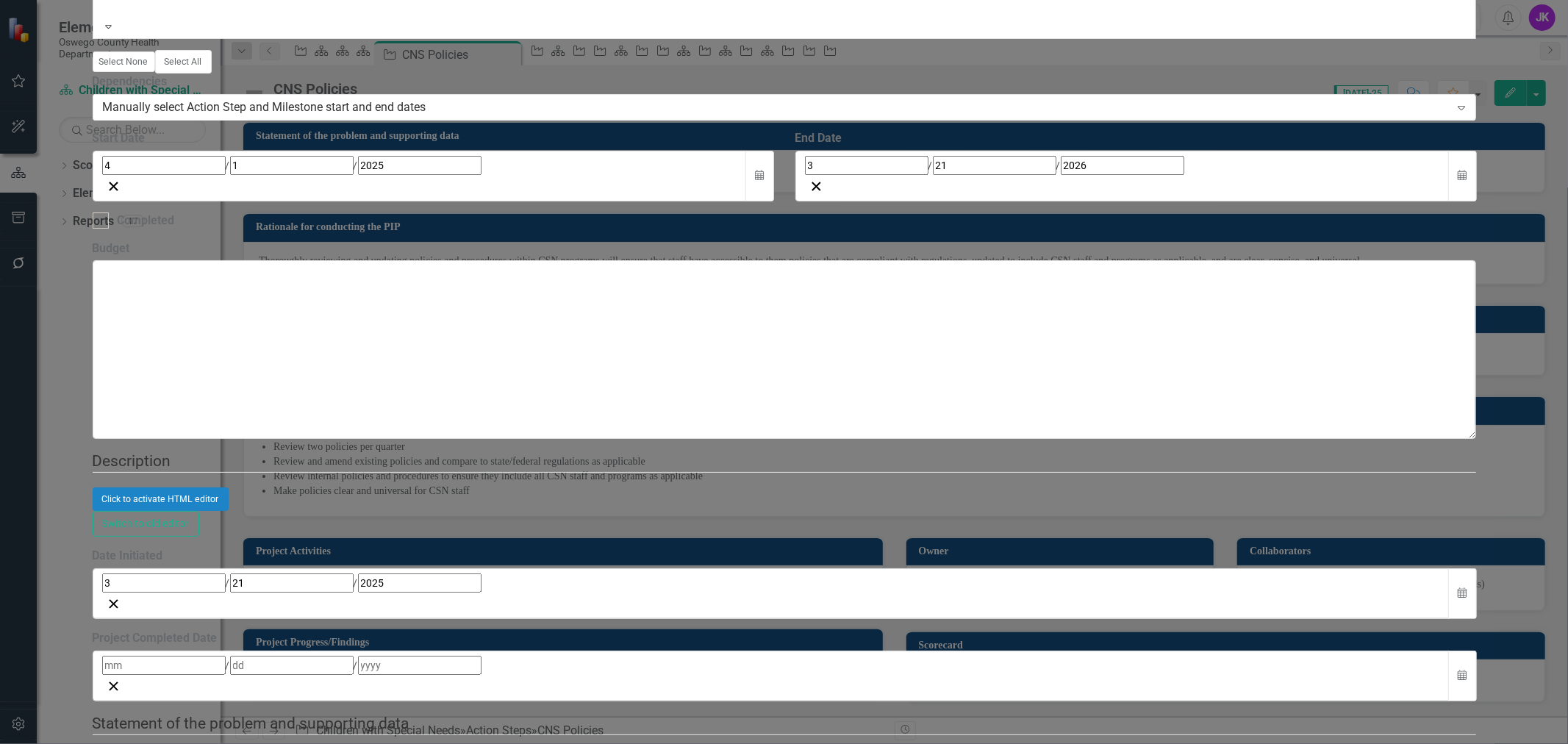
type input "CSN Policies"
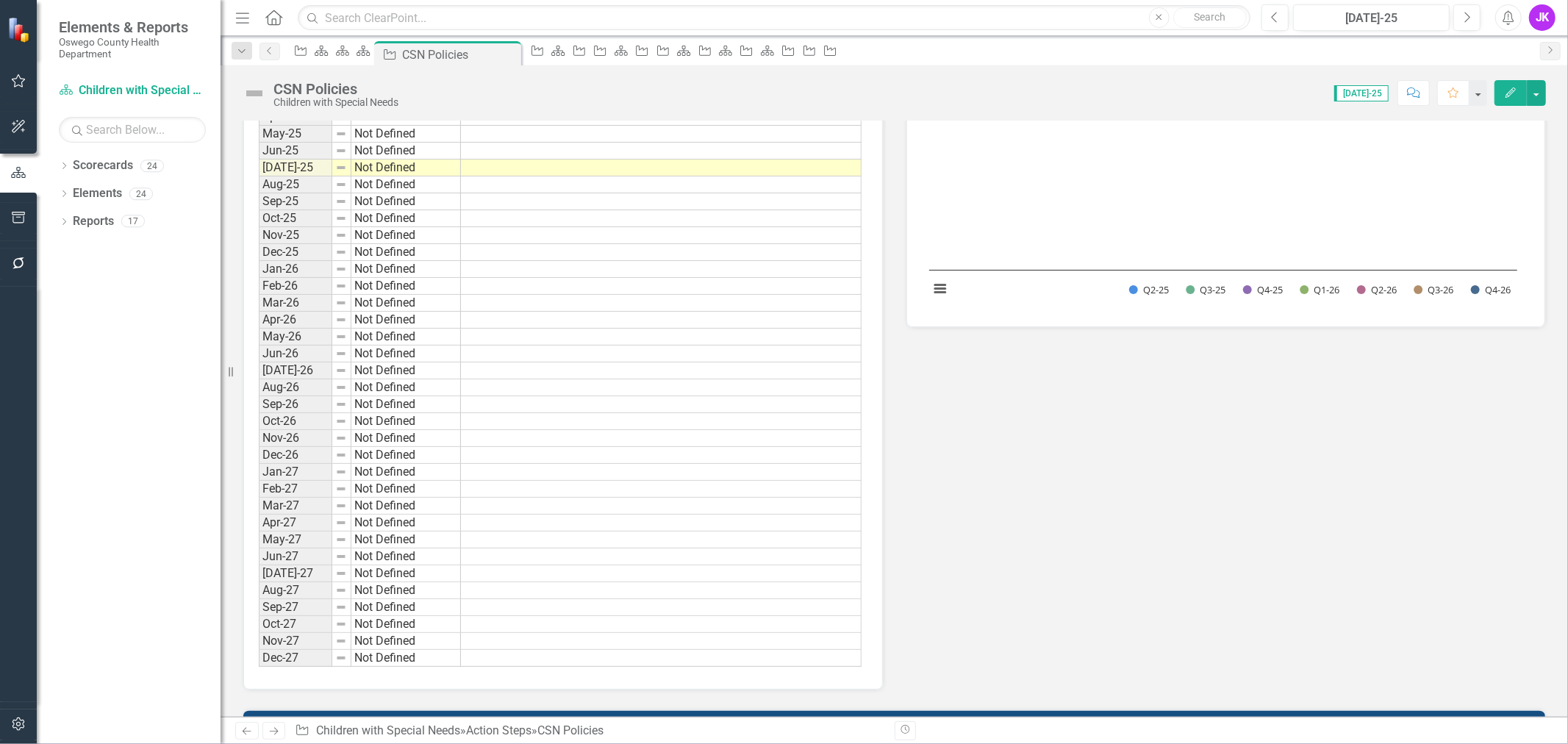
scroll to position [441, 0]
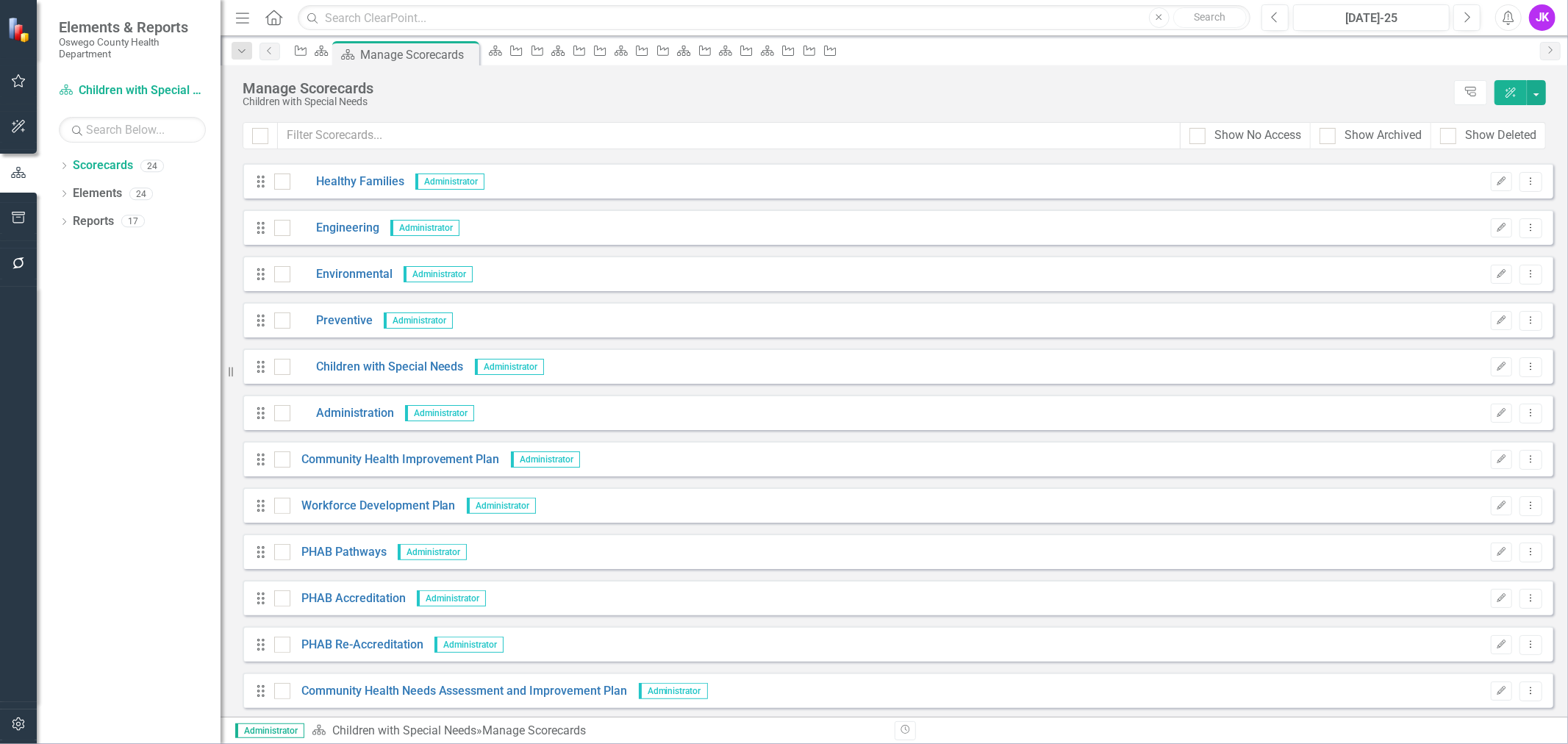
scroll to position [327, 0]
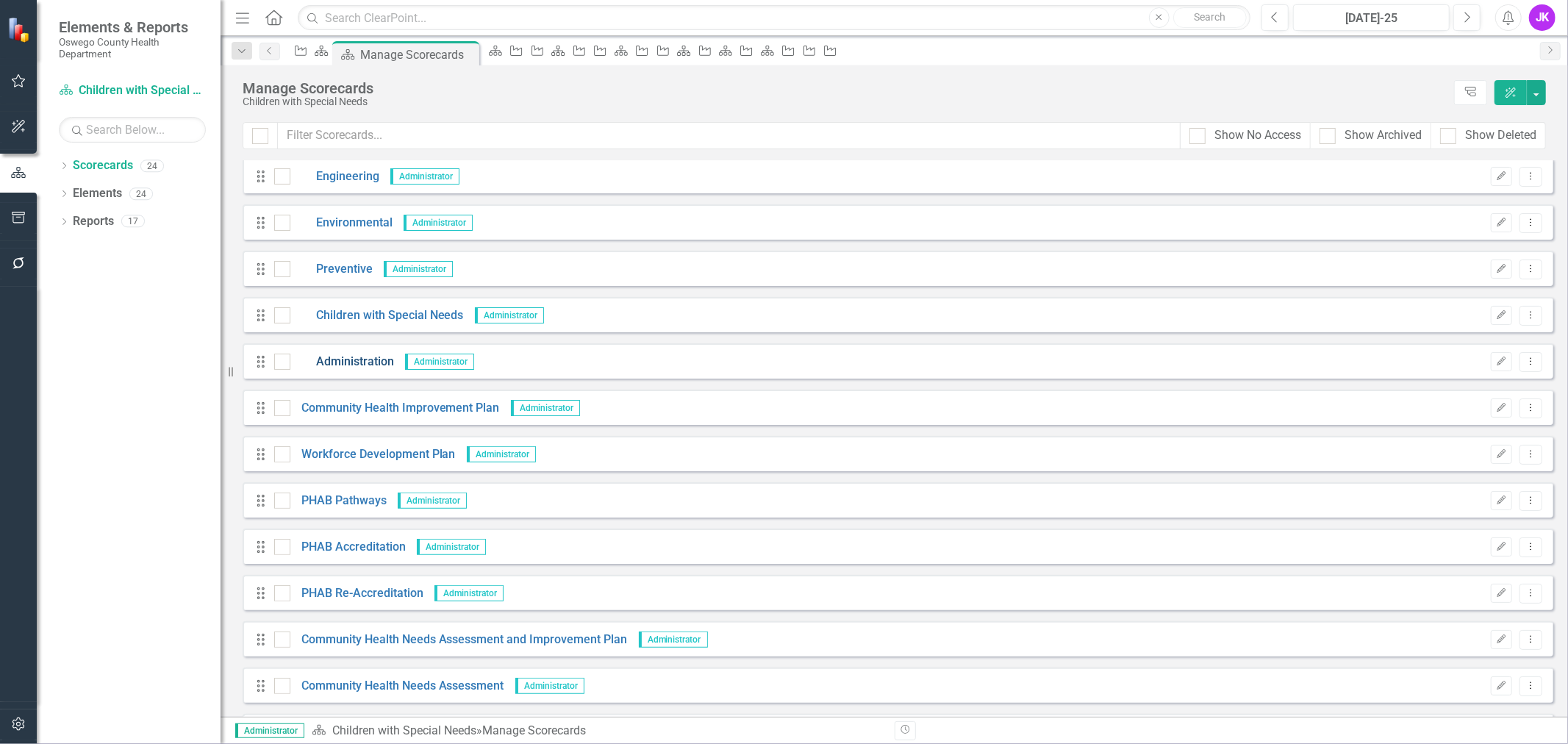
click at [367, 353] on link "Administration" at bounding box center [342, 362] width 104 height 17
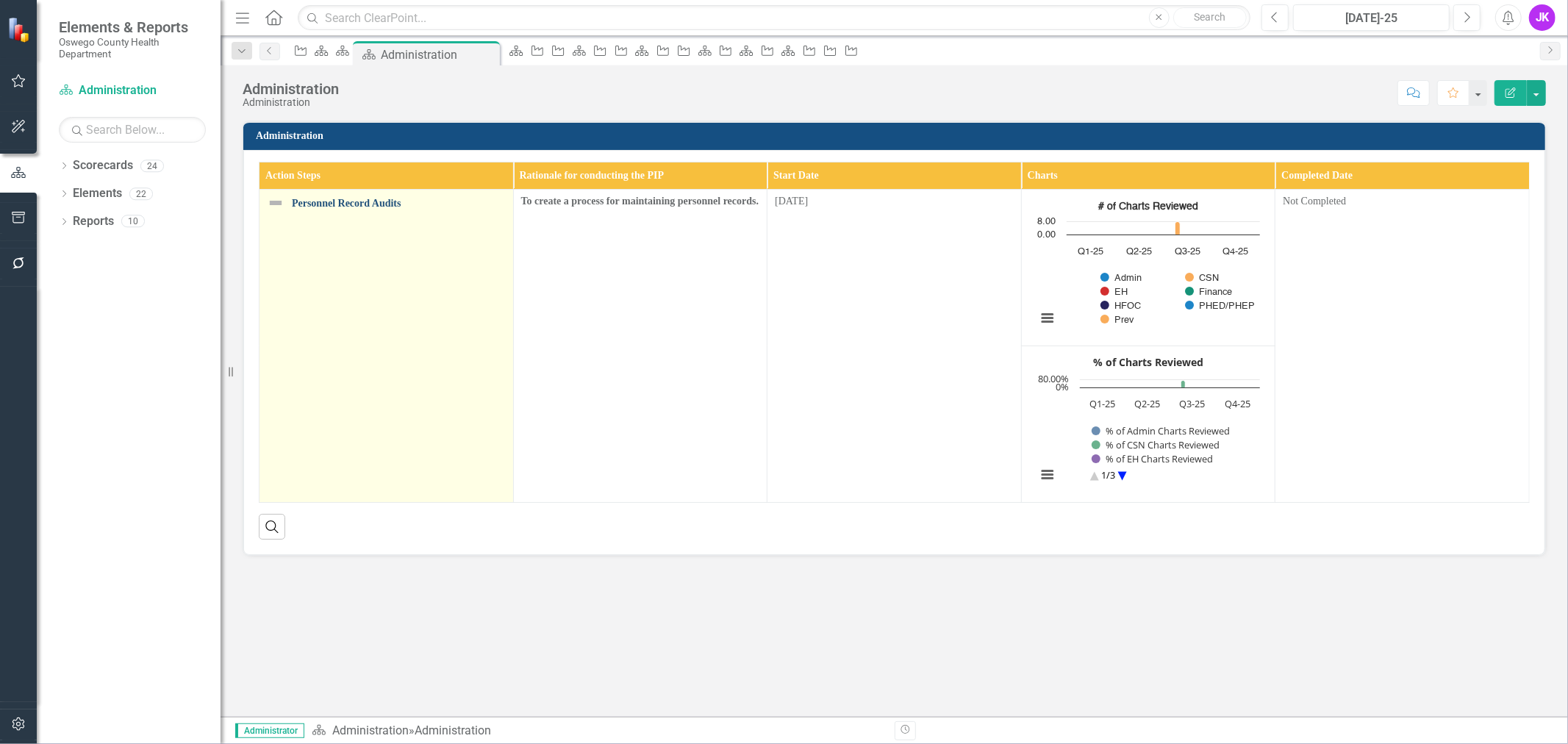
click at [380, 206] on link "Personnel Record Audits" at bounding box center [399, 203] width 214 height 11
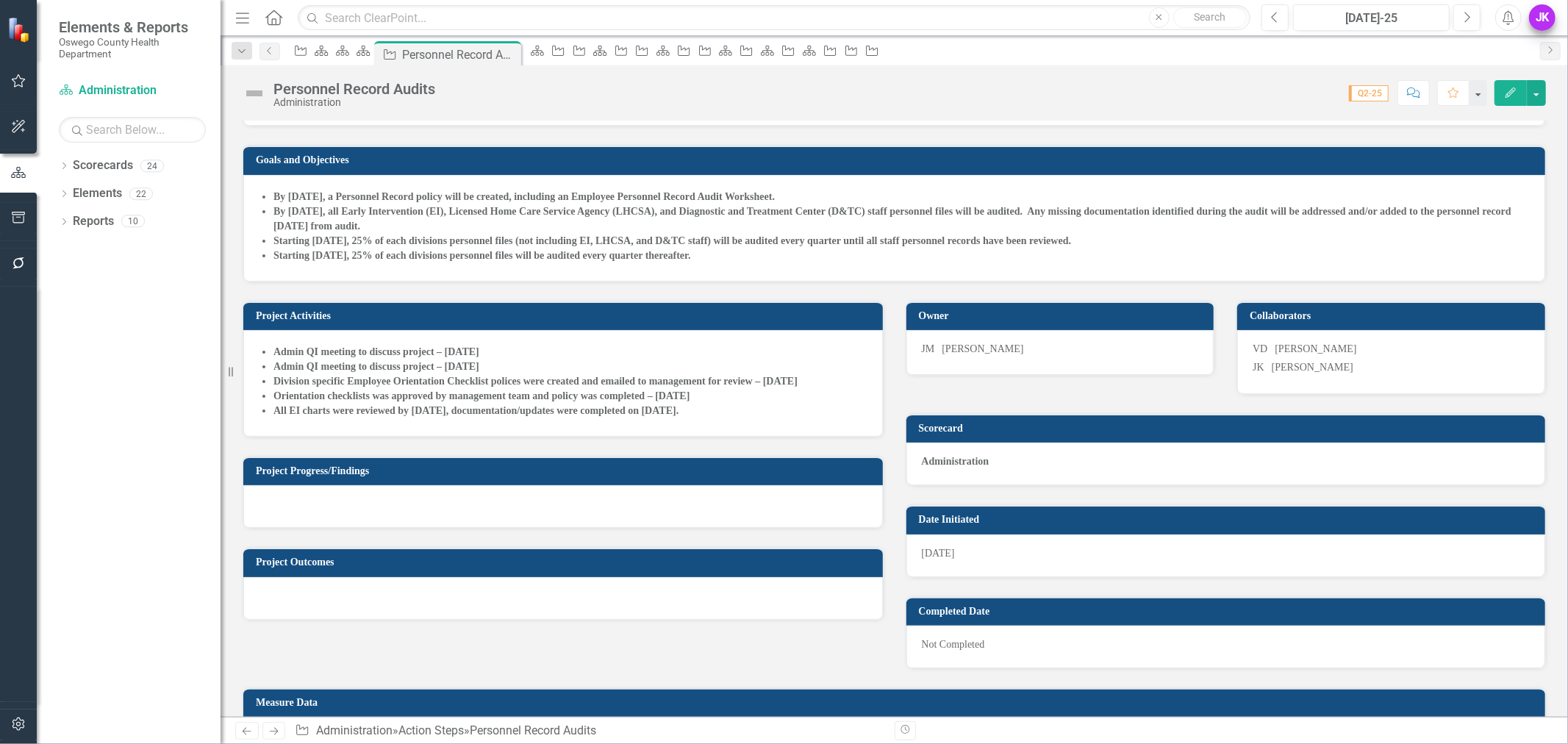
scroll to position [245, 0]
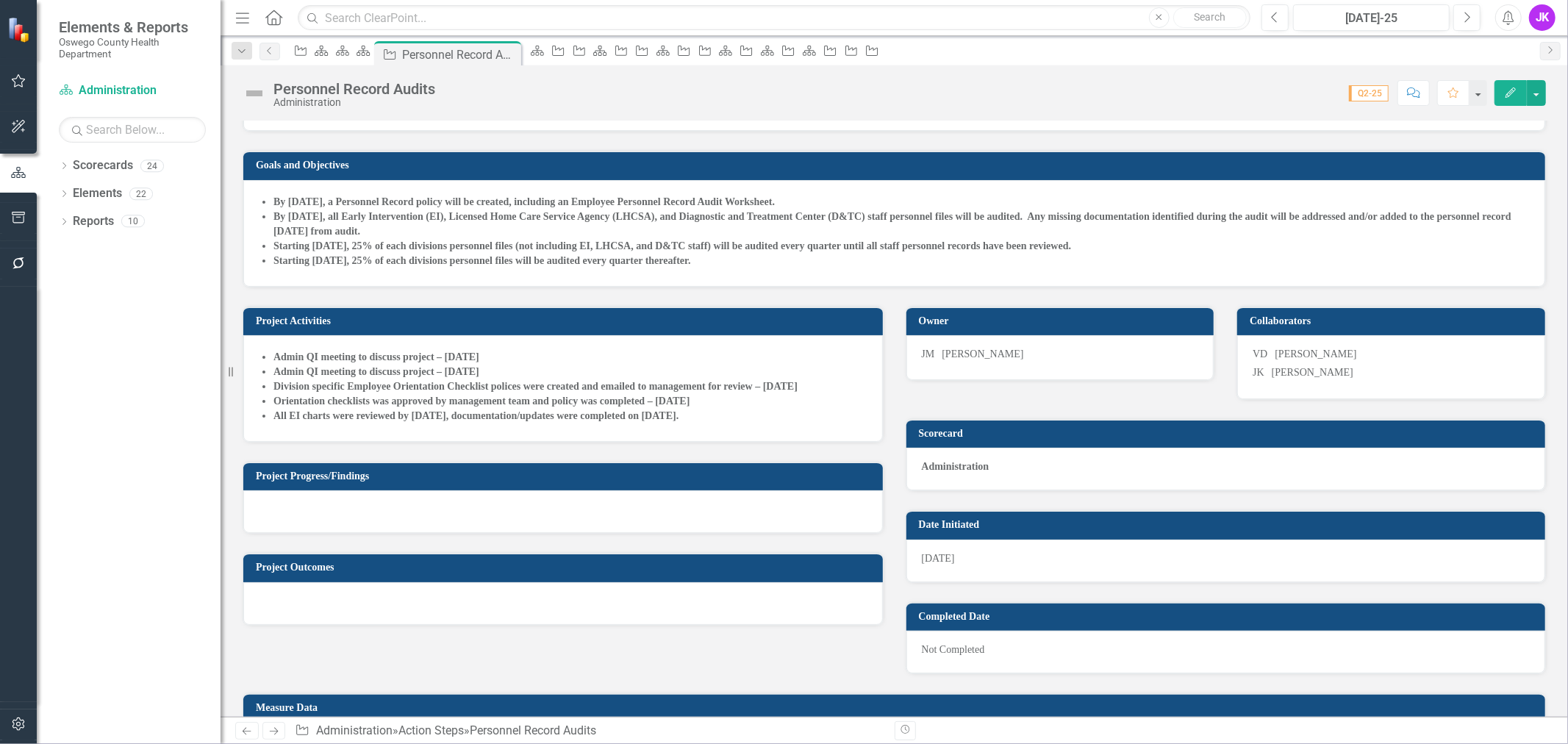
click at [1539, 13] on div "JK" at bounding box center [1542, 18] width 27 height 27
click at [1486, 214] on link "Logout Log Out" at bounding box center [1497, 212] width 116 height 27
